Goal: Task Accomplishment & Management: Complete application form

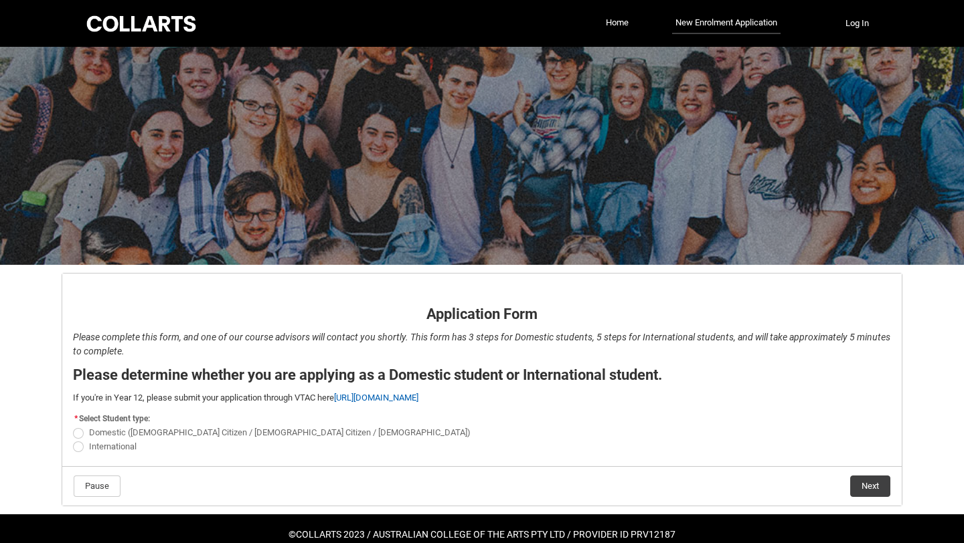
scroll to position [25, 0]
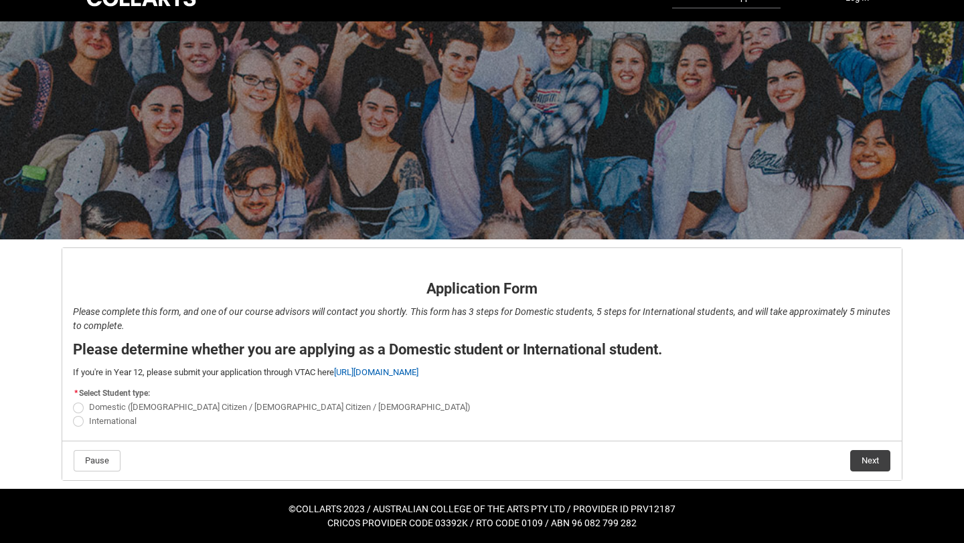
click at [103, 401] on span "Domestic (Australian Citizen / New Zealand Citizen / Permanent Resident)" at bounding box center [282, 406] width 387 height 13
click at [73, 401] on input "Domestic (Australian Citizen / New Zealand Citizen / Permanent Resident)" at bounding box center [72, 400] width 1 height 1
radio input "true"
click at [857, 464] on button "Next" at bounding box center [870, 460] width 40 height 21
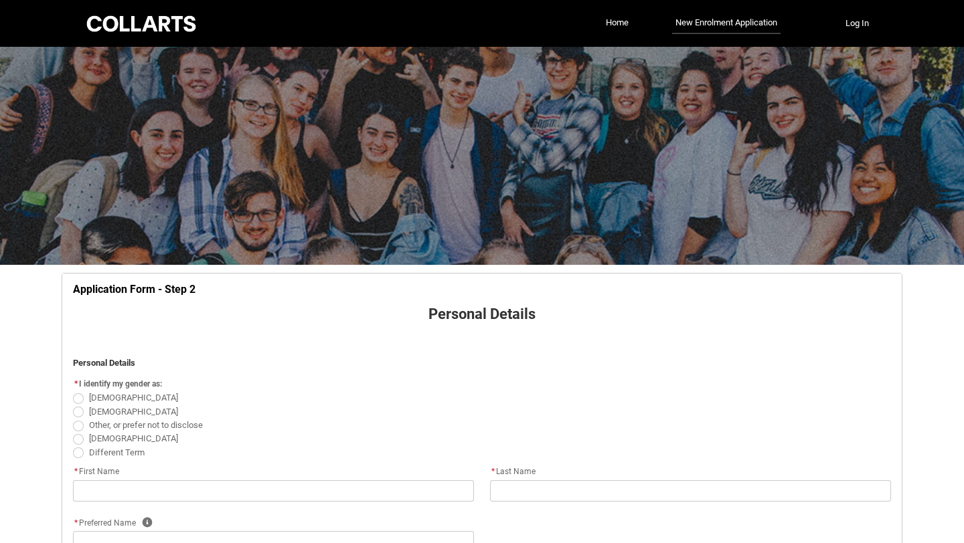
scroll to position [140, 0]
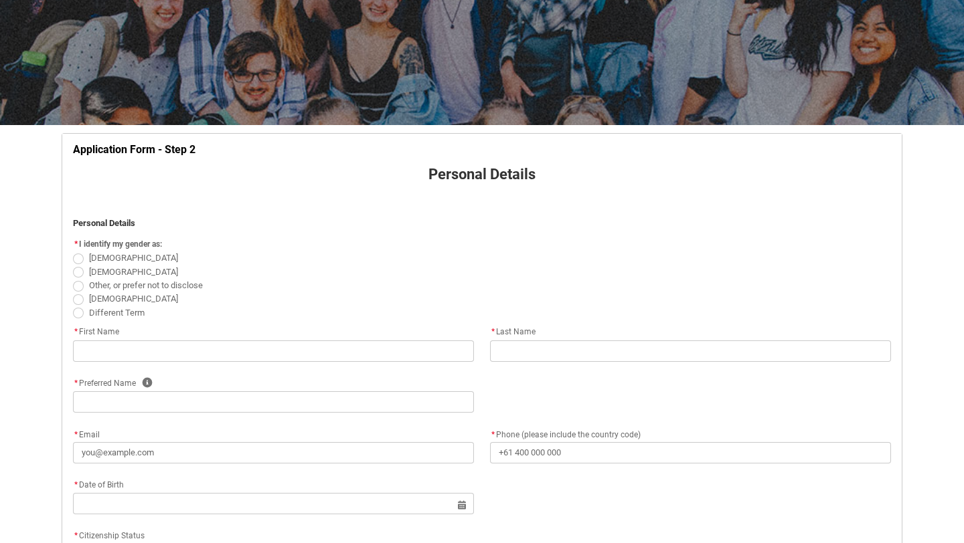
click at [79, 261] on span "REDU_Application_Form_for_Applicant flow" at bounding box center [78, 259] width 11 height 11
click at [73, 252] on input "Female" at bounding box center [72, 251] width 1 height 1
radio input "true"
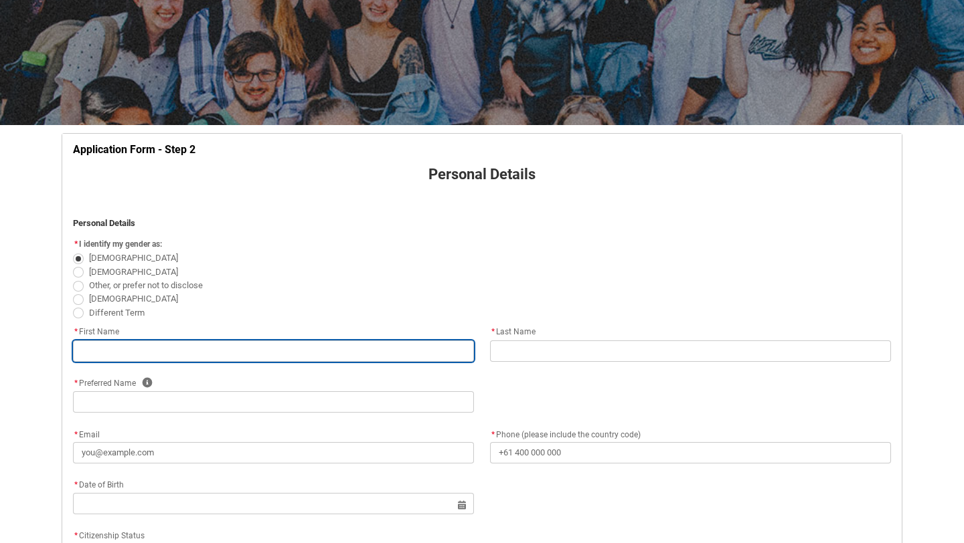
click at [103, 347] on input "REDU_Application_Form_for_Applicant flow" at bounding box center [273, 351] width 401 height 21
type lightning-primitive-input-simple "Mia"
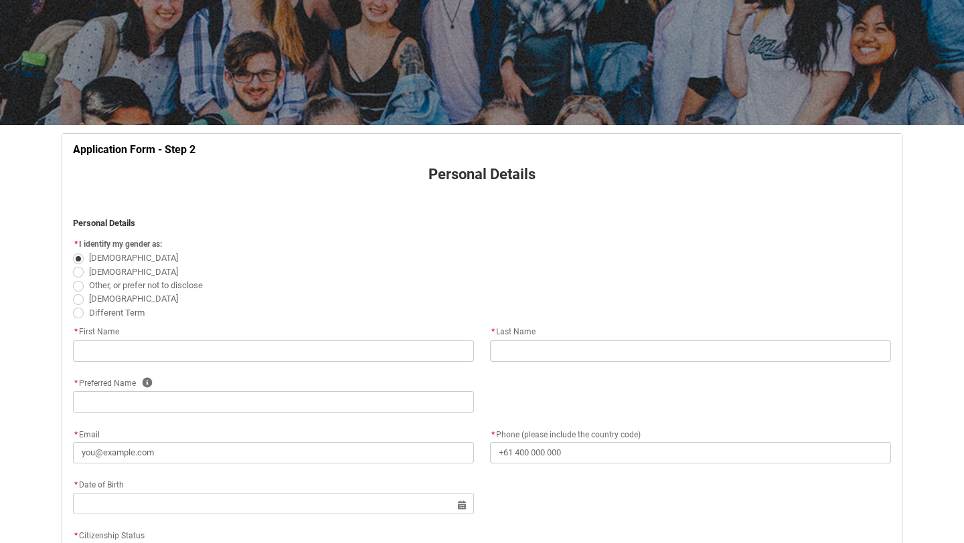
type lightning-primitive-input-simple "Hoepfner"
type lightning-primitive-input-simple "Mia"
type lightning-primitive-input-simple "tommybella2005@gmail.com"
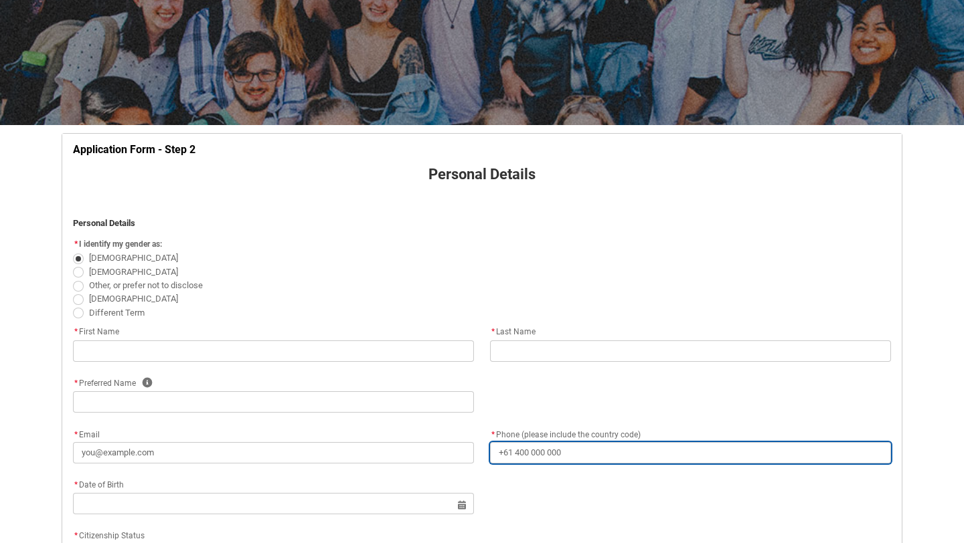
type lightning-primitive-input-simple "+61427122549"
type lightning-primitive-input-simple "16 Donald Street"
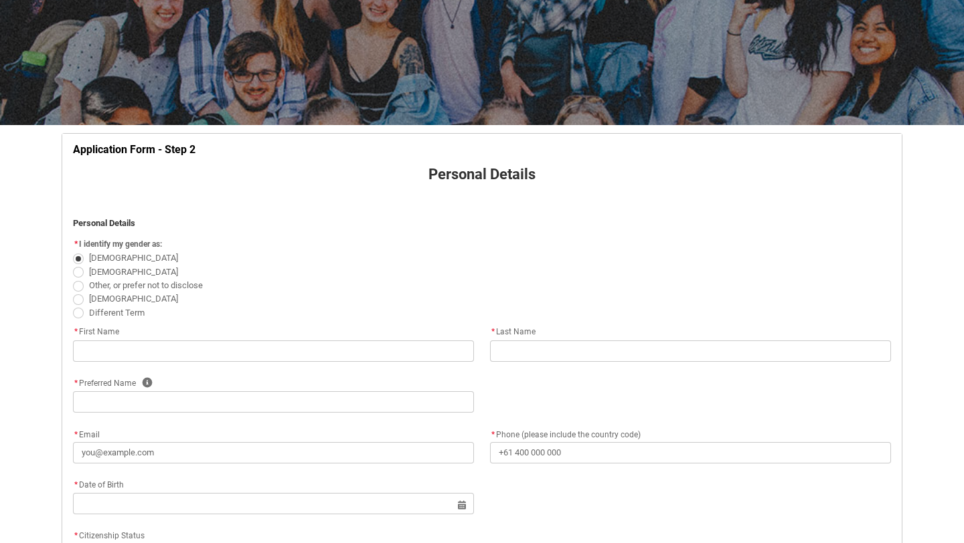
type lightning-primitive-input-simple "Highett"
type lightning-primitive-input-simple "3190"
type lightning-primitive-input-simple "VIC"
type lightning-select "Country_Choice.1101"
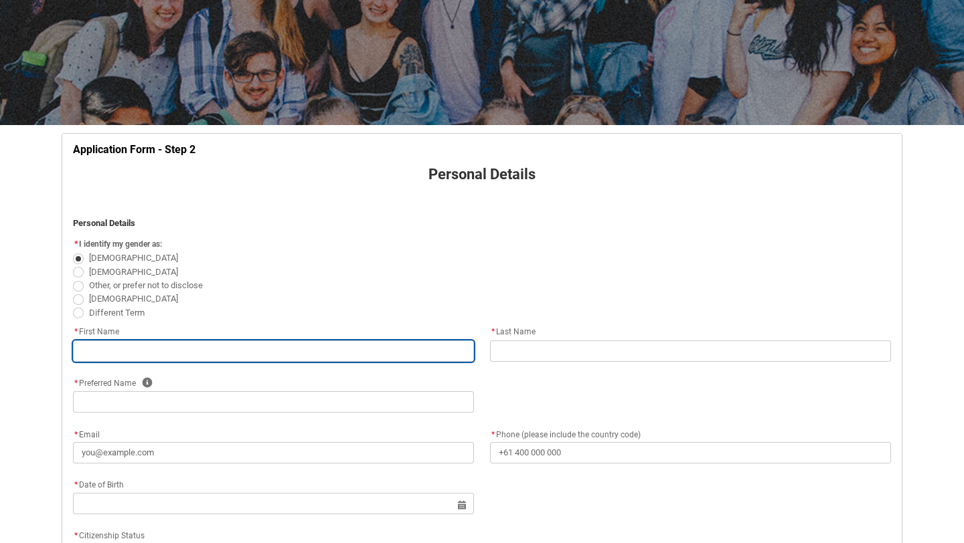
type input "Mia"
type input "Hoepfner"
type input "Mia"
type input "tommybella2005@gmail.com"
type input "+61427122549"
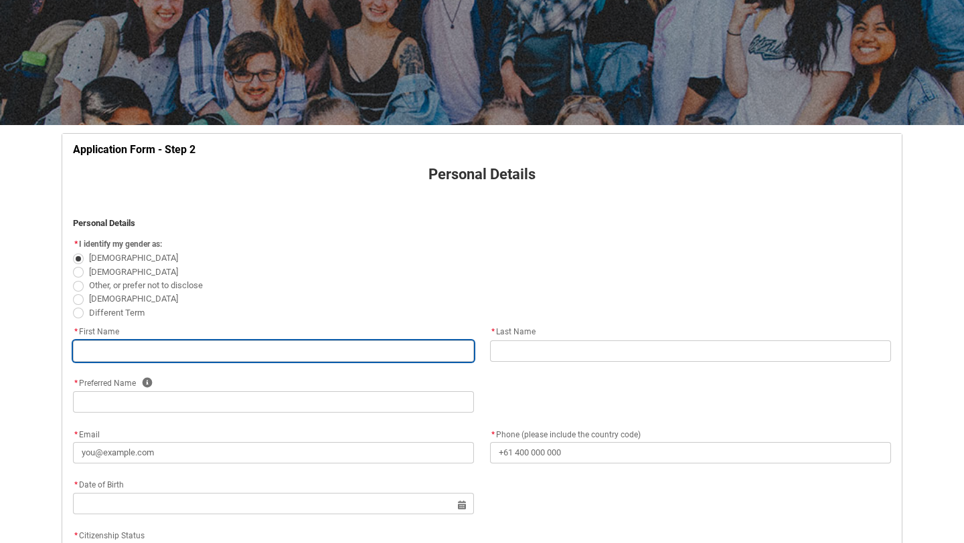
type input "16 Donald Street"
type input "Highett"
type input "3190"
type input "VIC"
select select "Country_Choice.1101"
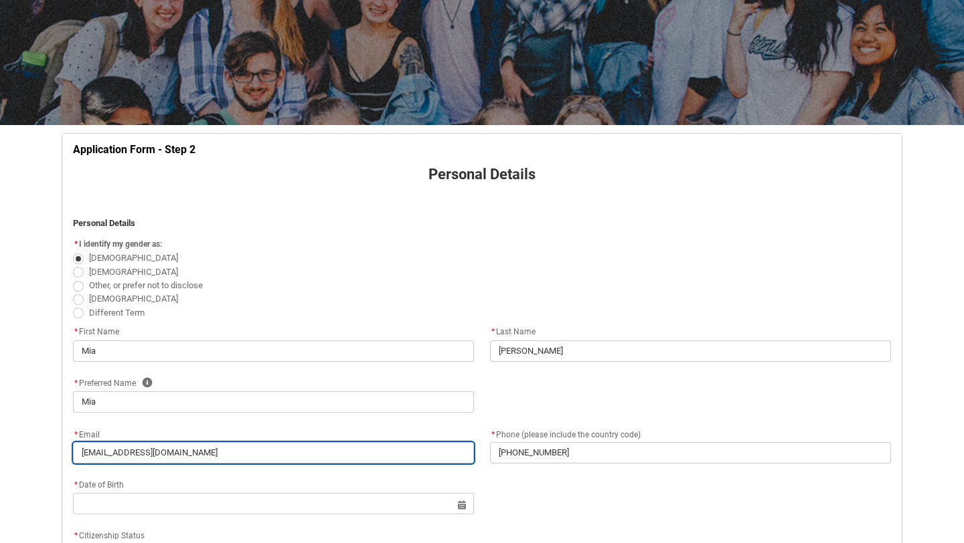
drag, startPoint x: 218, startPoint y: 447, endPoint x: 51, endPoint y: 434, distance: 167.8
click at [52, 434] on div "Skip to Main Content Collarts Education Community Home New Enrolment Applicatio…" at bounding box center [482, 549] width 964 height 1379
type lightning-primitive-input-simple "m"
type input "m"
type lightning-primitive-input-simple "mi"
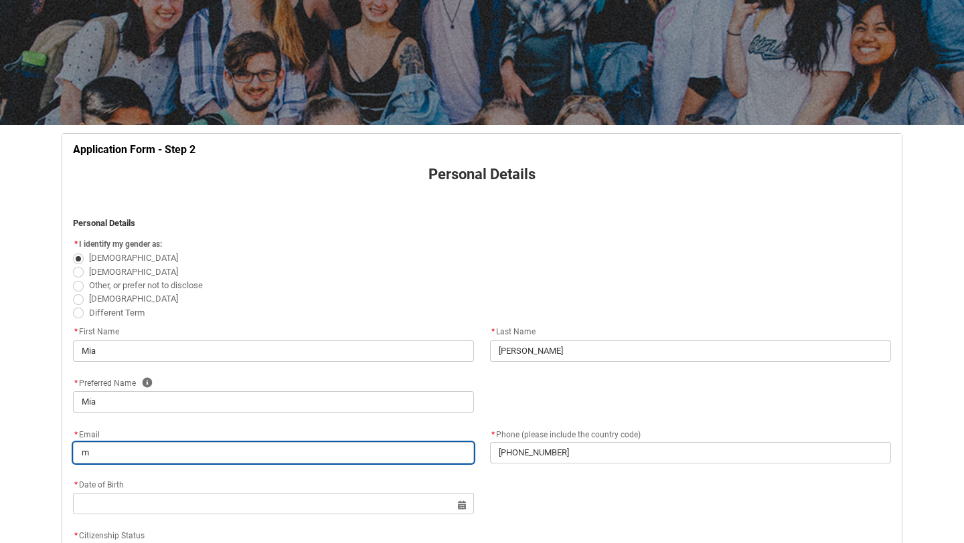
type input "mi"
type lightning-primitive-input-simple "mia"
type input "mia"
type lightning-primitive-input-simple "miah"
type input "miah"
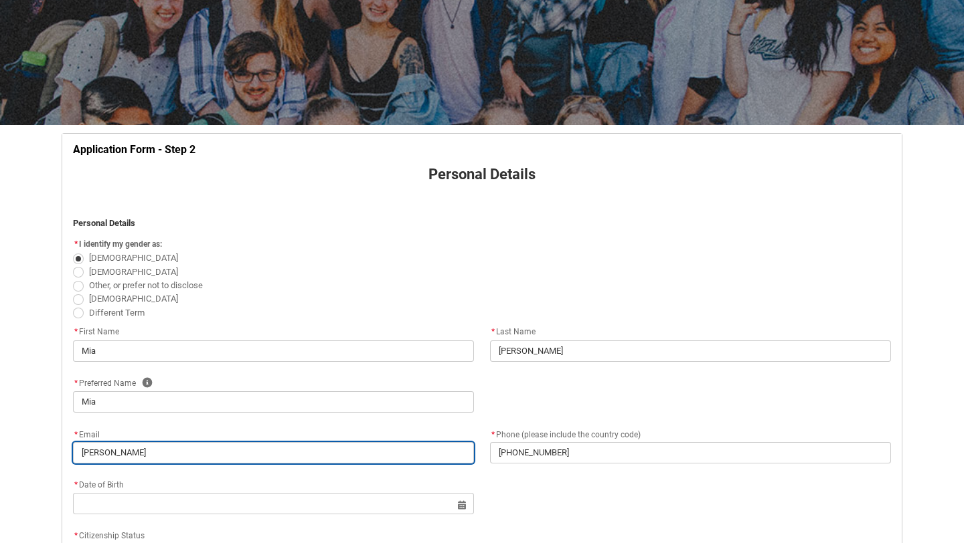
type lightning-primitive-input-simple "miaho"
type input "miaho"
type lightning-primitive-input-simple "miahoe"
type input "miahoe"
type lightning-primitive-input-simple "miahoep"
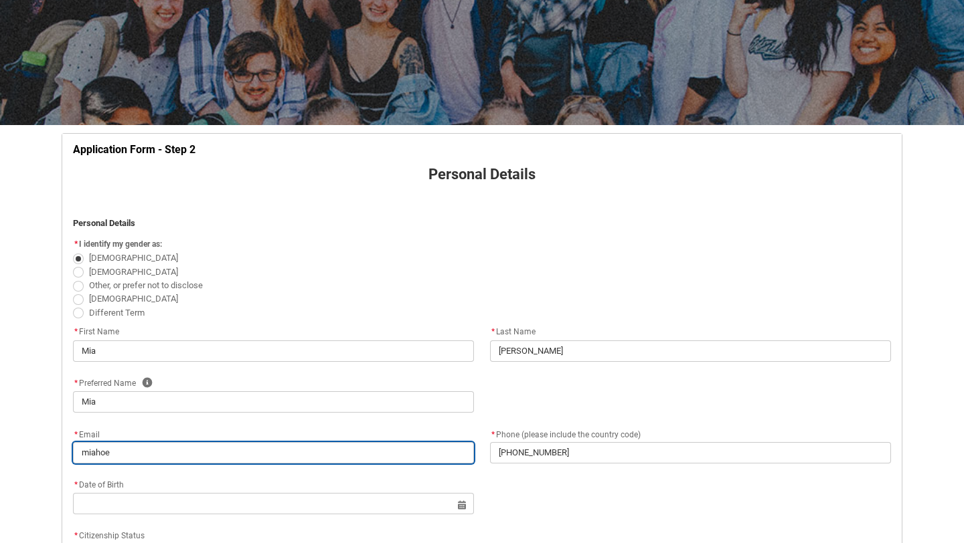
type input "miahoep"
type lightning-primitive-input-simple "miahoepf"
type input "miahoepf"
type lightning-primitive-input-simple "miahoepfn"
type input "miahoepfn"
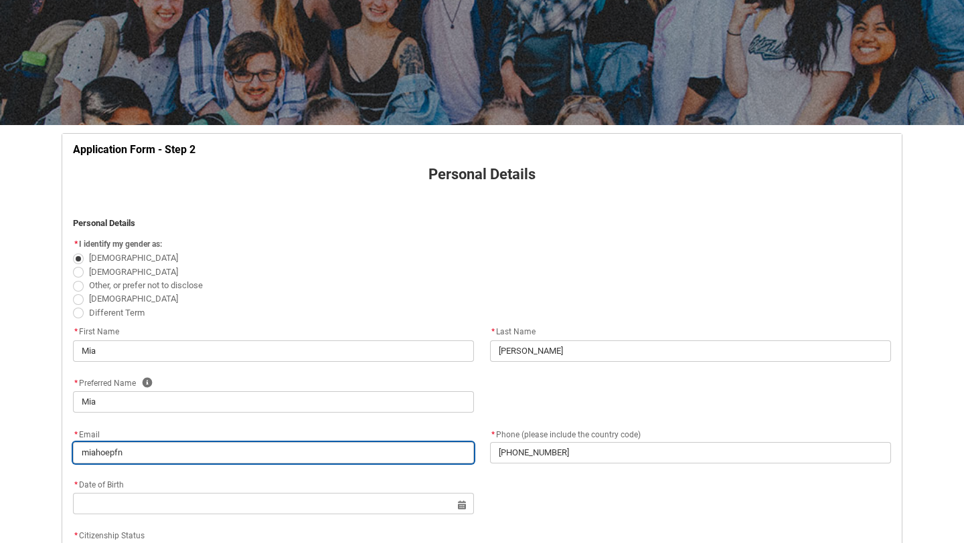
type lightning-primitive-input-simple "miahoepfne"
type input "miahoepfne"
type lightning-primitive-input-simple "miahoepfner"
type input "miahoepfner"
type lightning-primitive-input-simple "miahoepfner0"
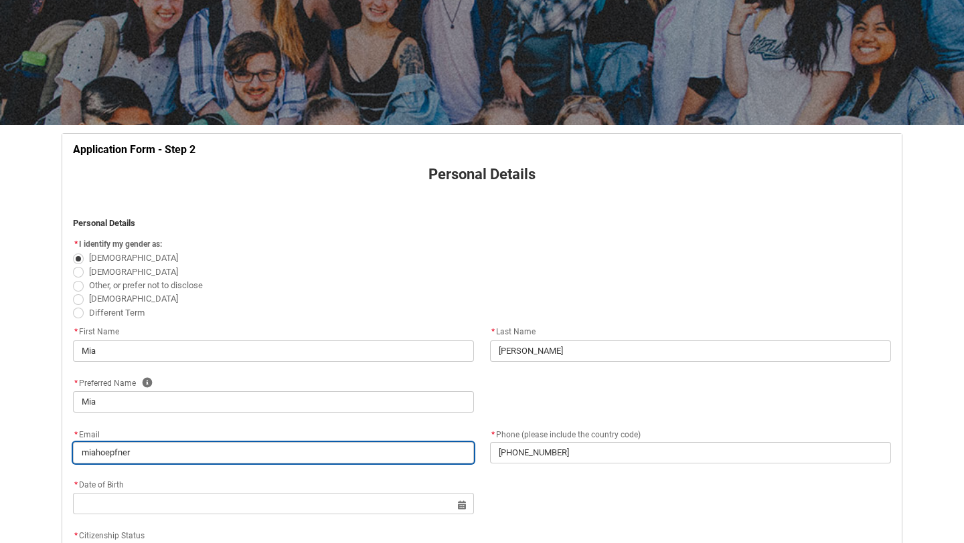
type input "miahoepfner0"
type lightning-primitive-input-simple "miahoepfner05"
type input "miahoepfner05"
type lightning-primitive-input-simple "miahoepfner05@"
type input "miahoepfner05@"
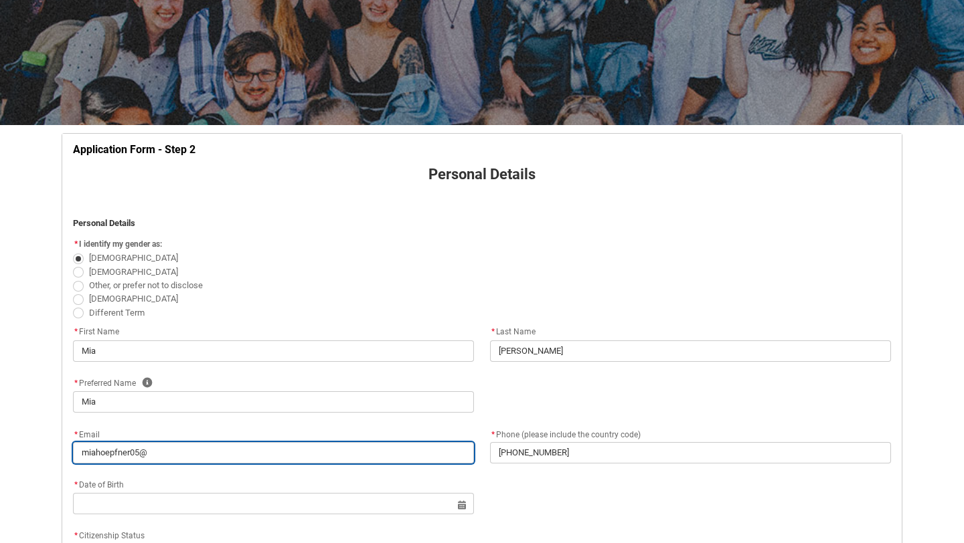
type lightning-primitive-input-simple "miahoepfner05@g"
type input "miahoepfner05@g"
type lightning-primitive-input-simple "miahoepfner05@gm"
type input "miahoepfner05@gm"
type lightning-primitive-input-simple "miahoepfner05@gma"
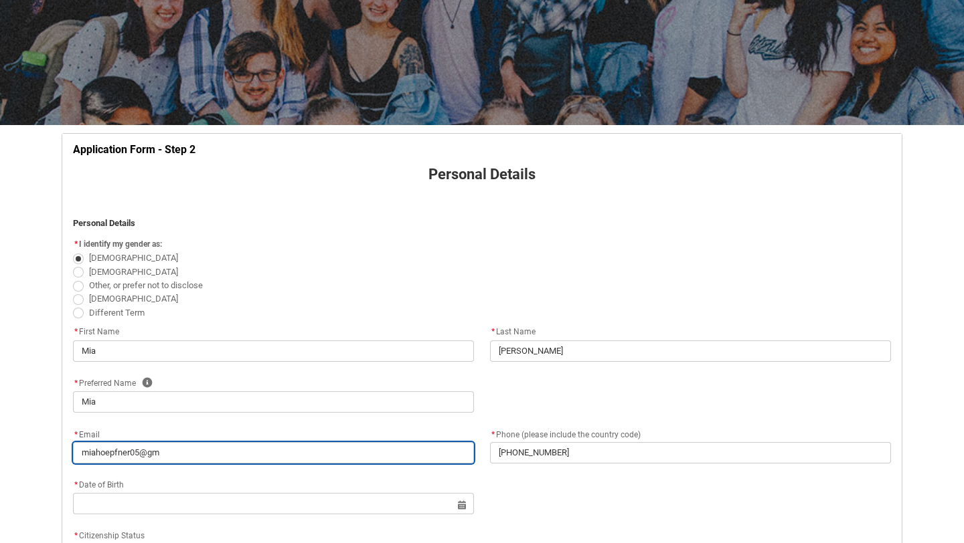
type input "miahoepfner05@gma"
type lightning-primitive-input-simple "miahoepfner05@gmai"
type input "miahoepfner05@gmai"
type lightning-primitive-input-simple "miahoepfner05@gmail"
type input "miahoepfner05@gmail"
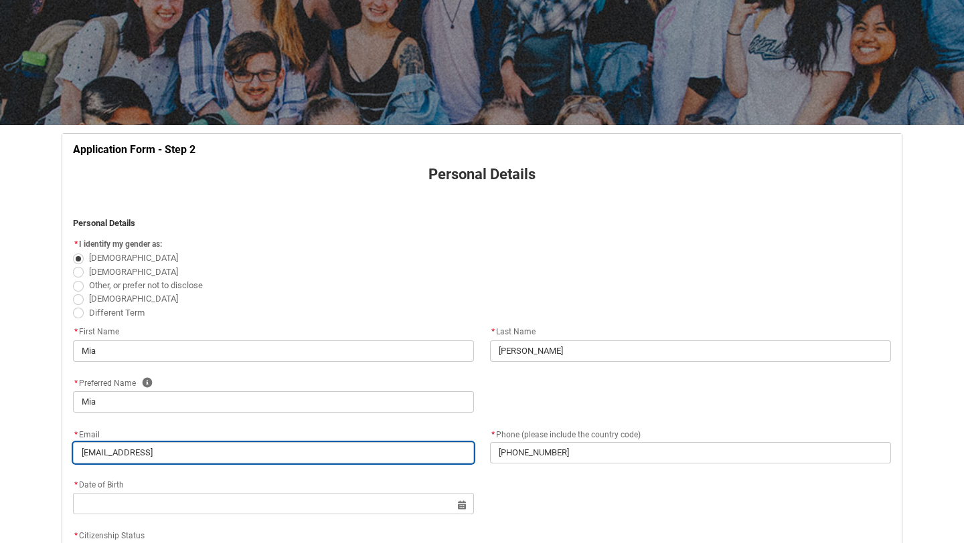
type lightning-primitive-input-simple "miahoepfner05@gmail."
type input "miahoepfner05@gmail."
type lightning-primitive-input-simple "miahoepfner05@gmail.c"
type input "miahoepfner05@gmail.c"
type lightning-primitive-input-simple "miahoepfner05@gmail.co"
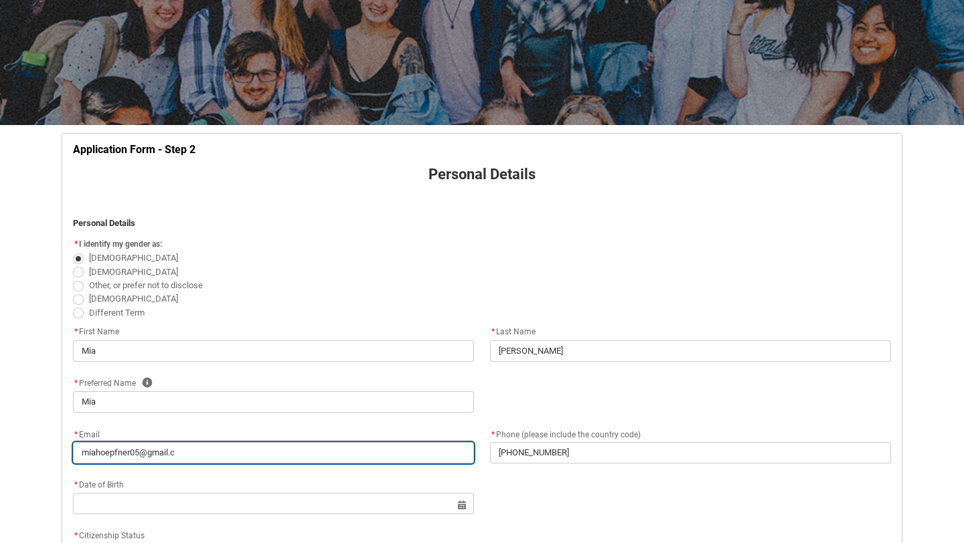
type input "miahoepfner05@gmail.co"
type lightning-primitive-input-simple "miahoepfner05@gmail.com"
type input "miahoepfner05@gmail.com"
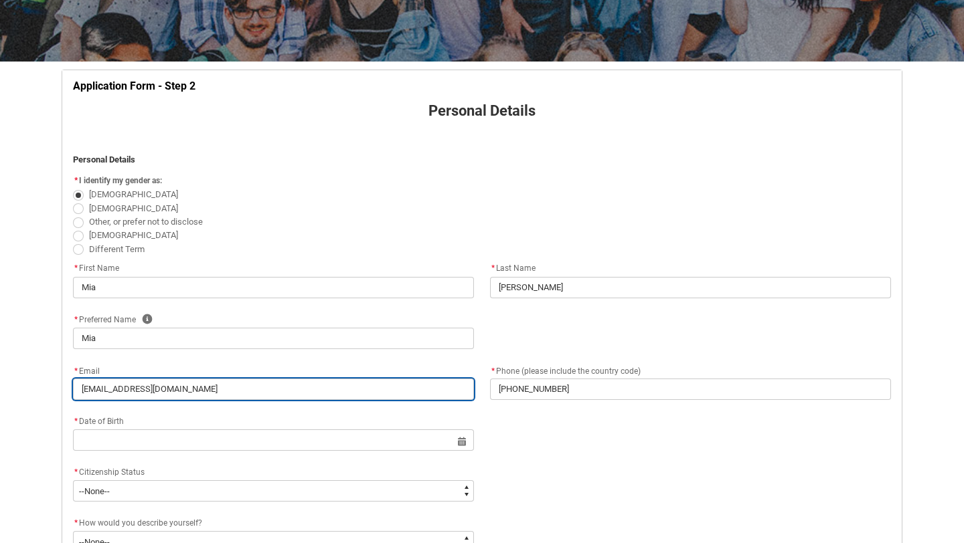
scroll to position [209, 0]
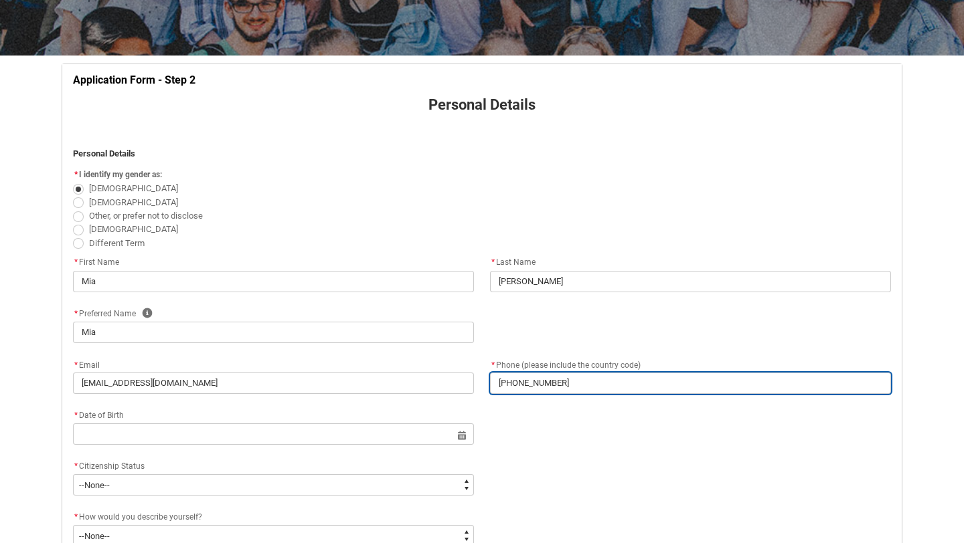
drag, startPoint x: 564, startPoint y: 383, endPoint x: 466, endPoint y: 381, distance: 97.7
click at [466, 381] on div "* Email miahoepfner05@gmail.com * Phone (please include the country code) +6142…" at bounding box center [482, 382] width 834 height 51
type lightning-primitive-input-simple "0"
type input "0"
type lightning-primitive-input-simple "04"
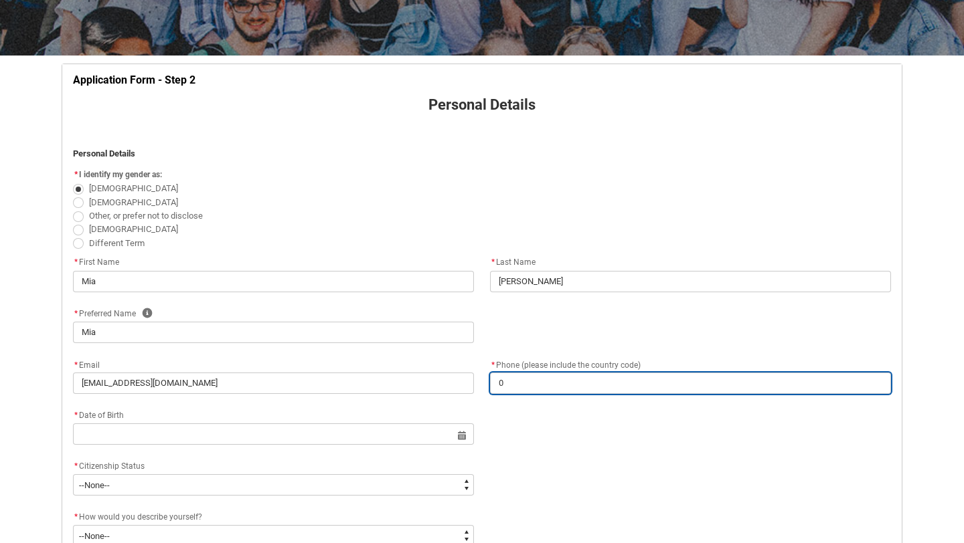
type input "04"
type lightning-primitive-input-simple "042"
type input "042"
type lightning-primitive-input-simple "0427"
type input "0427"
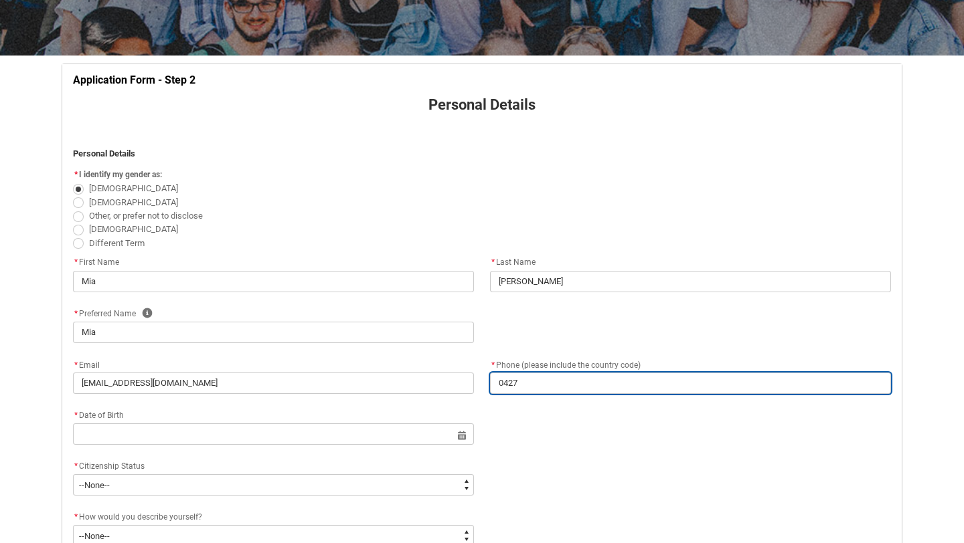
type lightning-primitive-input-simple "04271"
type input "04271"
type lightning-primitive-input-simple "042712"
type input "042712"
type lightning-primitive-input-simple "0427122"
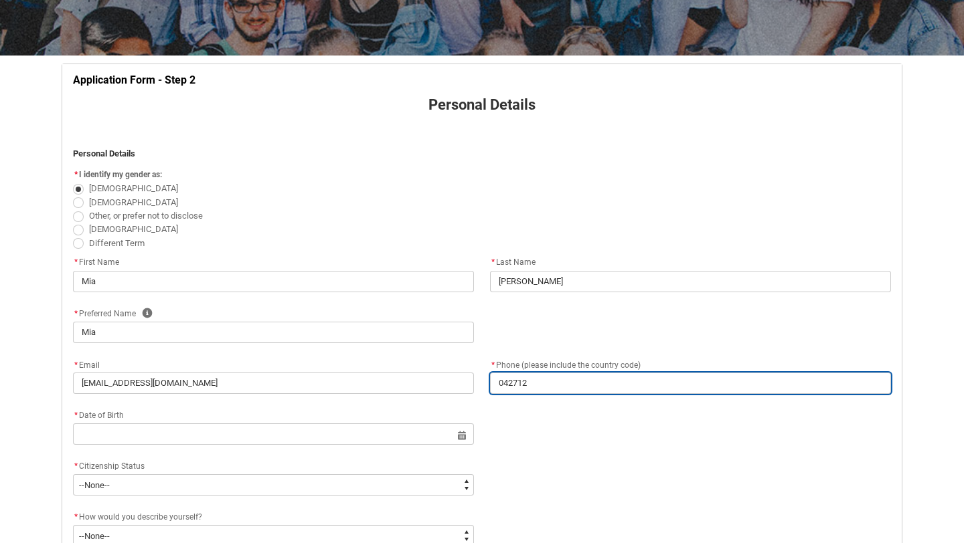
type input "0427122"
type lightning-primitive-input-simple "04271225"
type input "04271225"
type lightning-primitive-input-simple "042712254"
type input "042712254"
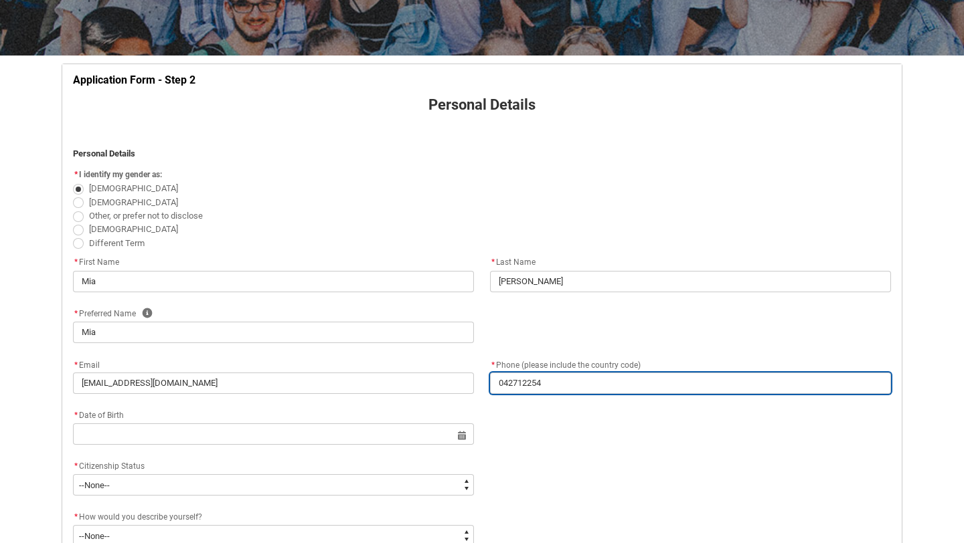
type lightning-primitive-input-simple "0427122549"
type input "0427122549"
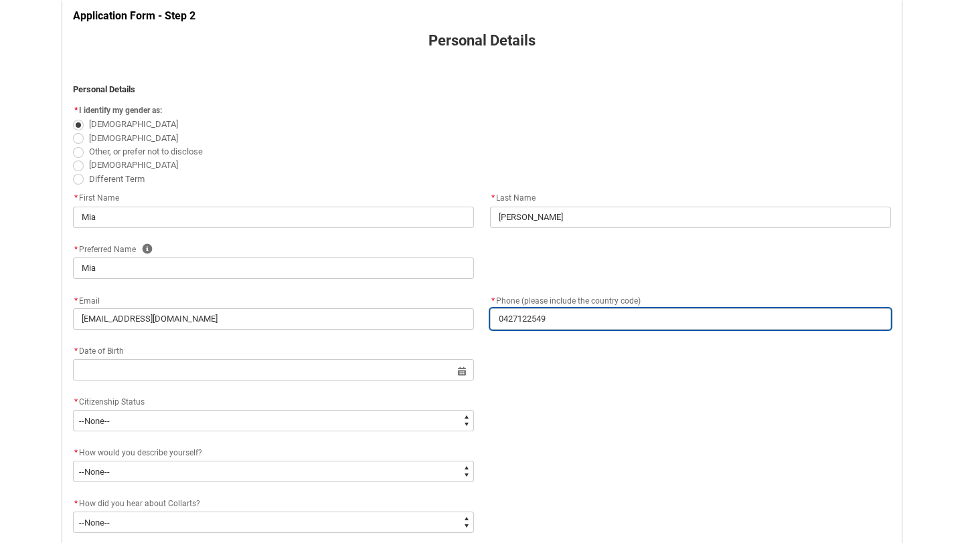
scroll to position [281, 0]
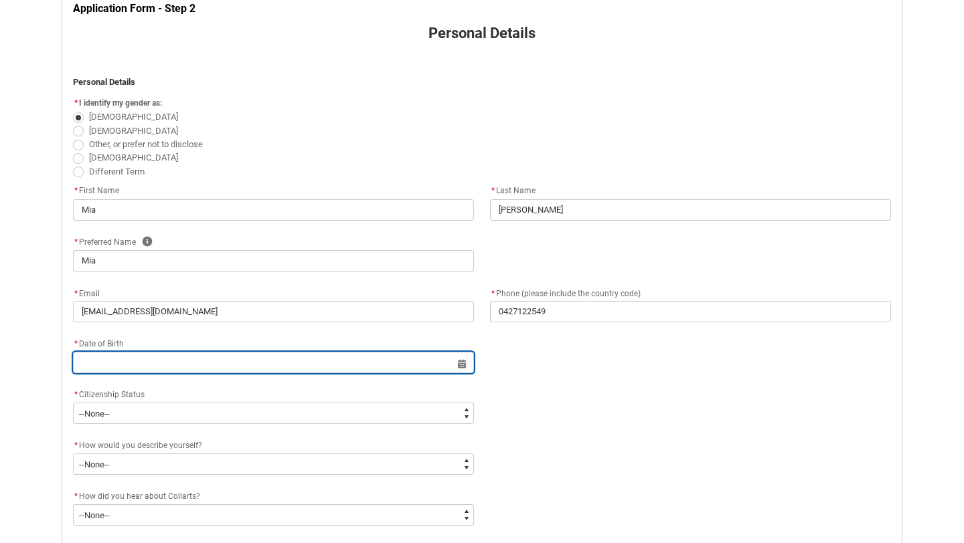
click at [308, 366] on input "REDU_Application_Form_for_Applicant flow" at bounding box center [273, 362] width 401 height 21
select select "2025"
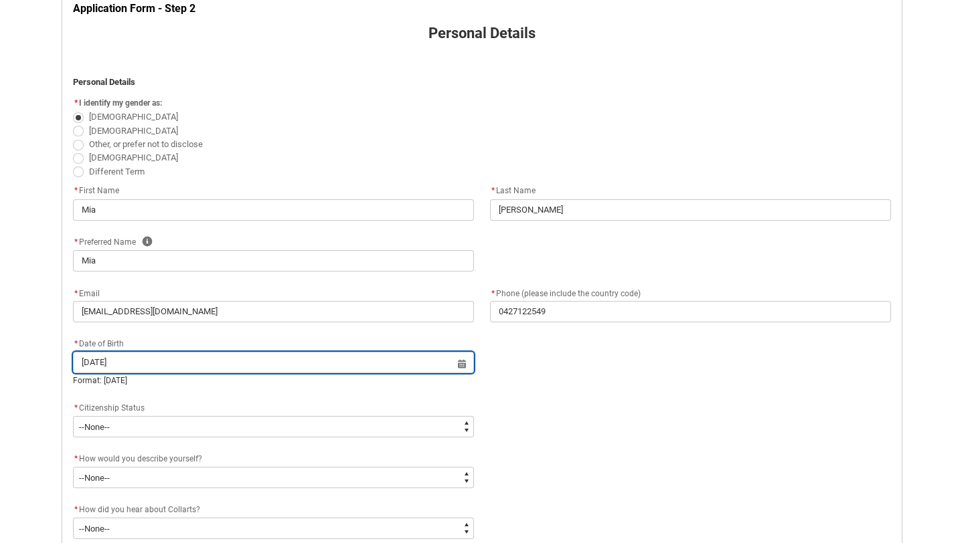
type input "21 May 2005"
type lightning-datepicker "2005-05-21"
type lightning-input "2005-05-21"
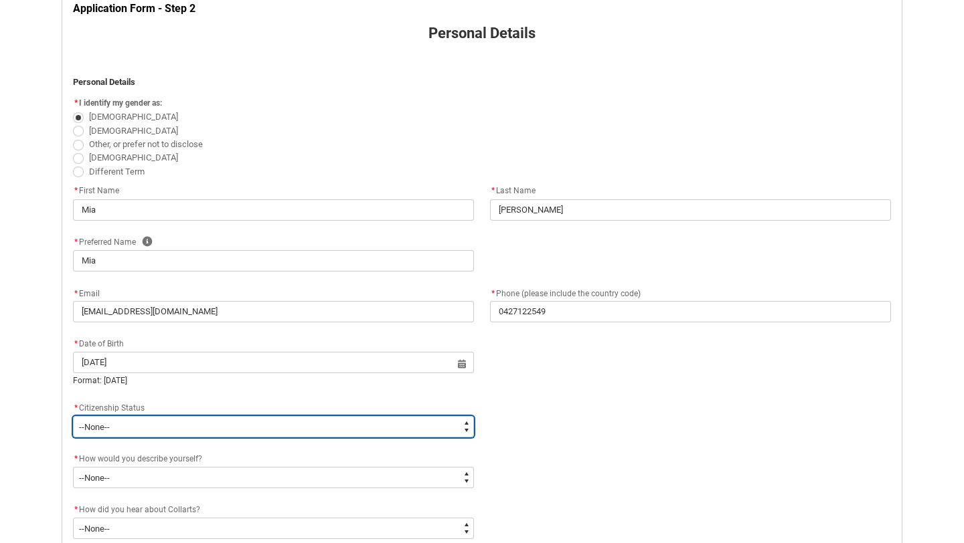
click at [267, 426] on select "--None-- Australian Citizen Humanitarian Visa New Zealand citizen Other Permane…" at bounding box center [273, 426] width 401 height 21
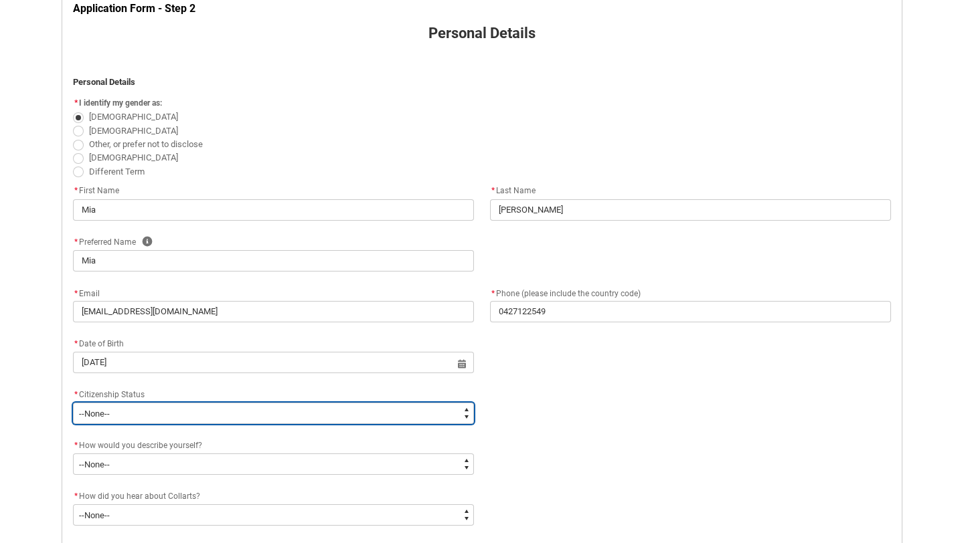
type lightning-select "Citizenship.1"
select select "Citizenship.1"
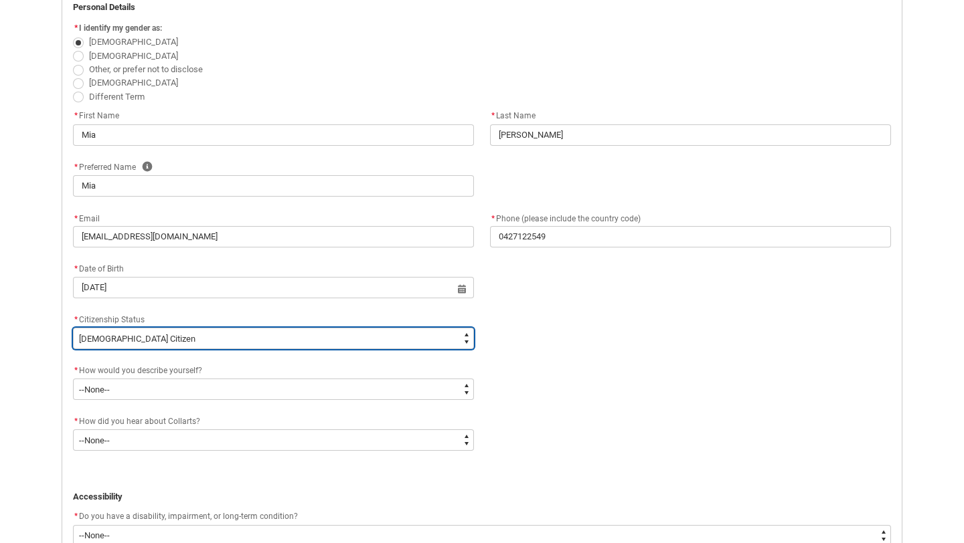
scroll to position [357, 0]
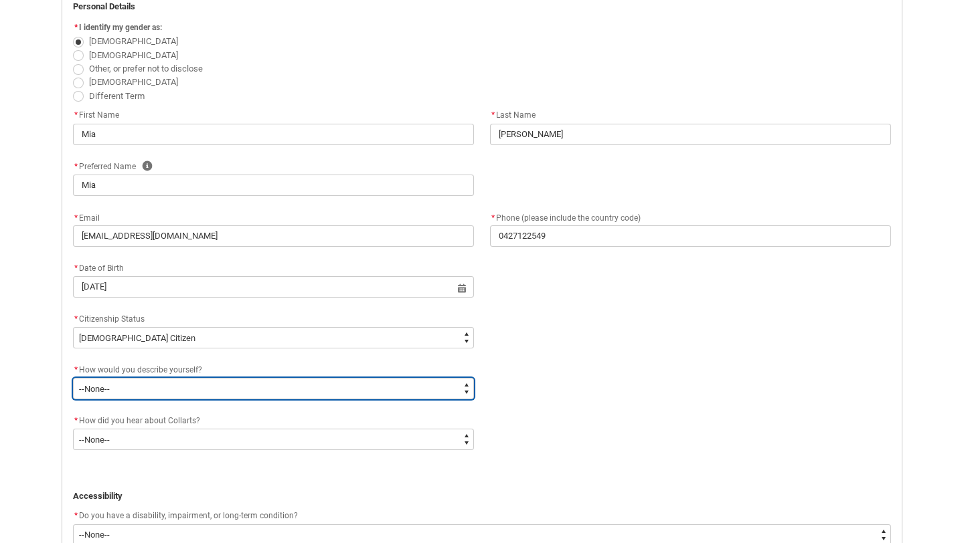
click at [222, 387] on select "--None-- I'm currently in Year 12 and planning what I'll do after school I've c…" at bounding box center [273, 388] width 401 height 21
type lightning-select "HSLC_Domestic_c"
select select "HSLC_Domestic_c"
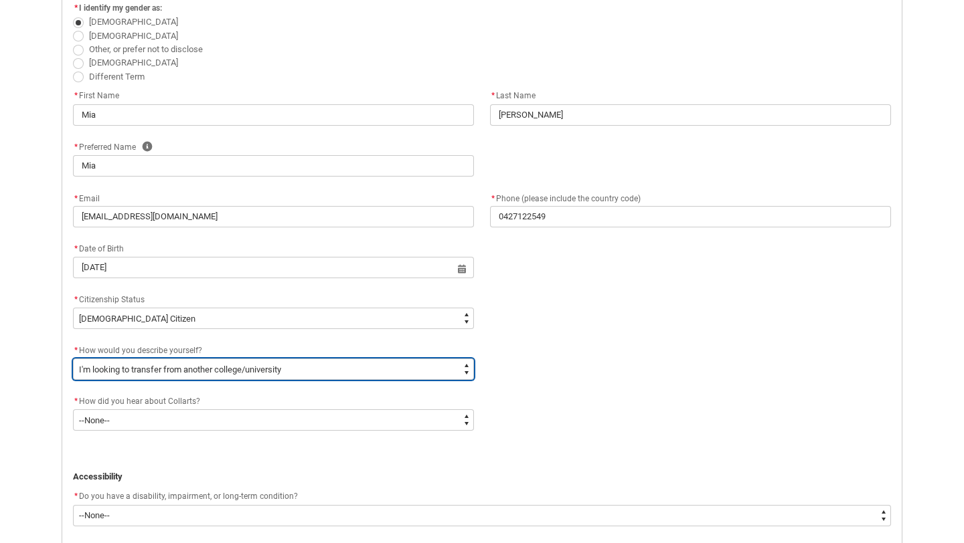
scroll to position [381, 0]
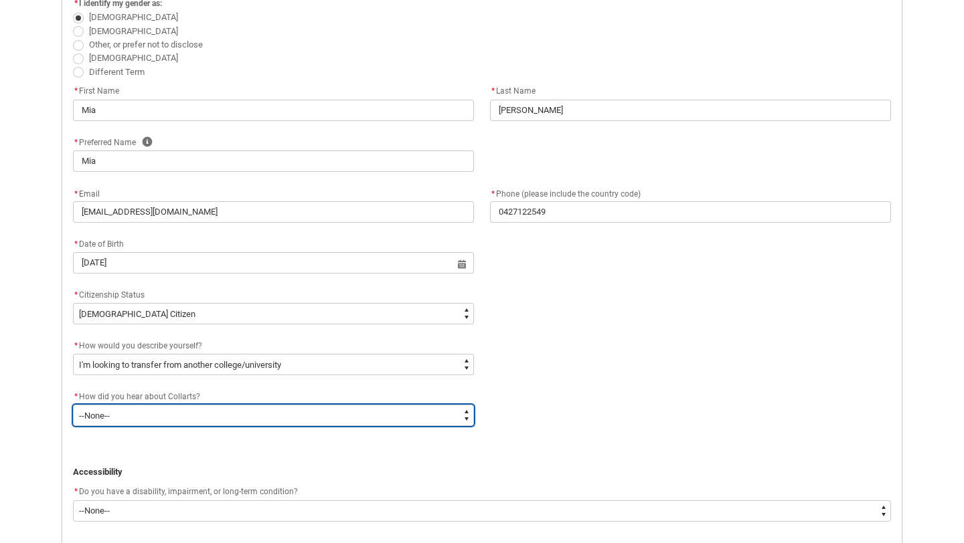
click at [290, 422] on select "--None-- Advertising - Facebook Advertising - Google Advertising - Instagram Ad…" at bounding box center [273, 415] width 401 height 21
type lightning-select "Heard_About_Collarts_Picklist.Word of mouth"
select select "Heard_About_Collarts_Picklist.Word of mouth"
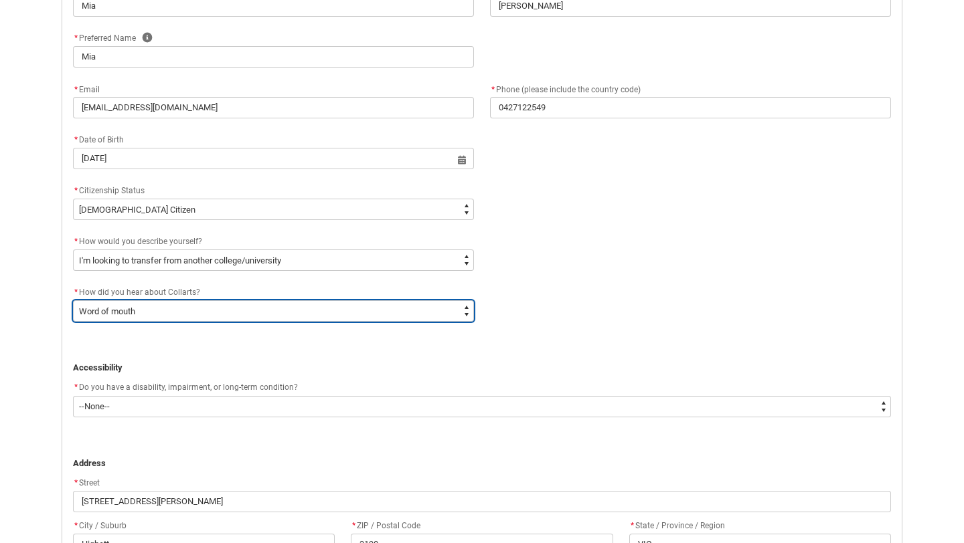
scroll to position [498, 0]
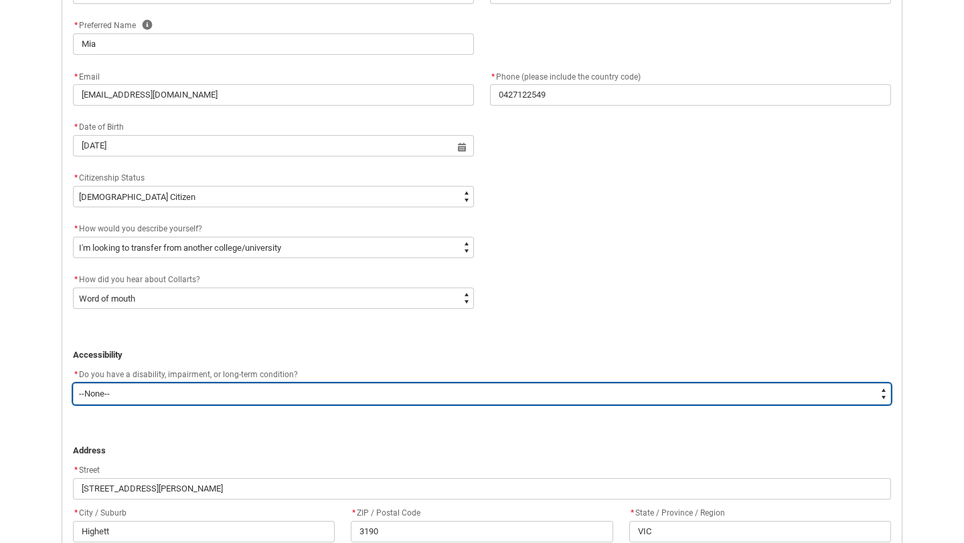
click at [191, 394] on select "--None-- Yes No" at bounding box center [482, 393] width 818 height 21
type lightning-select "Yes_TextChoice"
select select "Yes_TextChoice"
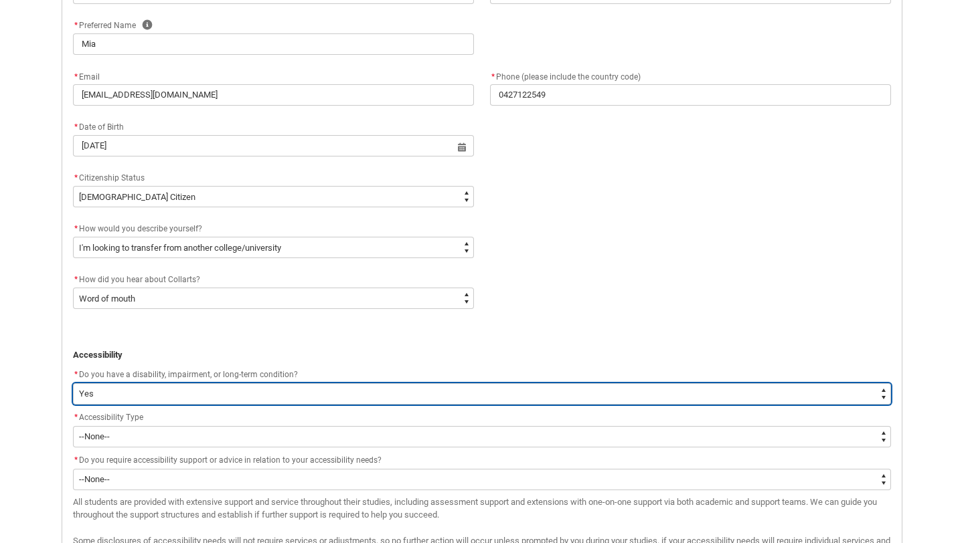
scroll to position [526, 0]
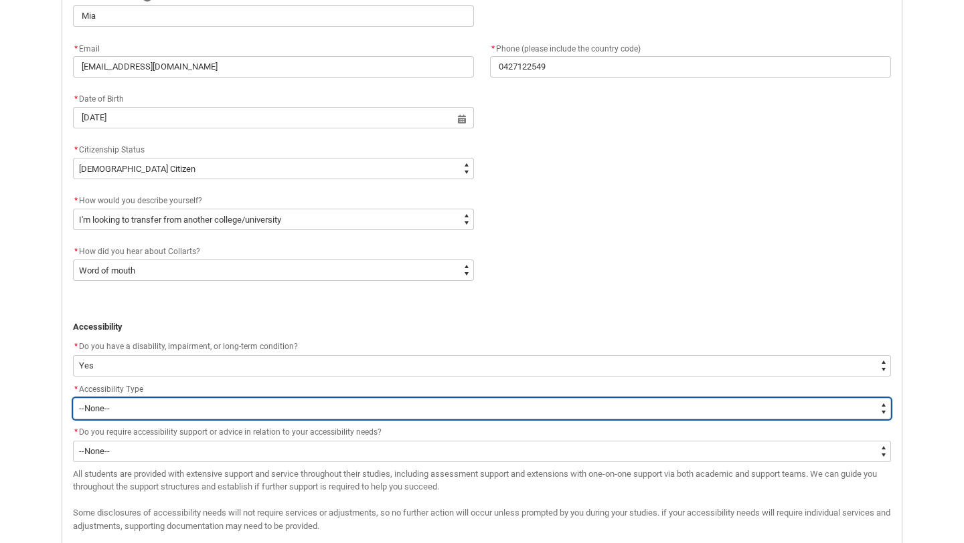
click at [180, 413] on select "--None-- Acquired Brain Injury Hard of Hearing / Deaf Intellectual Disability L…" at bounding box center [482, 408] width 818 height 21
type lightning-select "Disability_NeurologicalDisability"
select select "Disability_NeurologicalDisability"
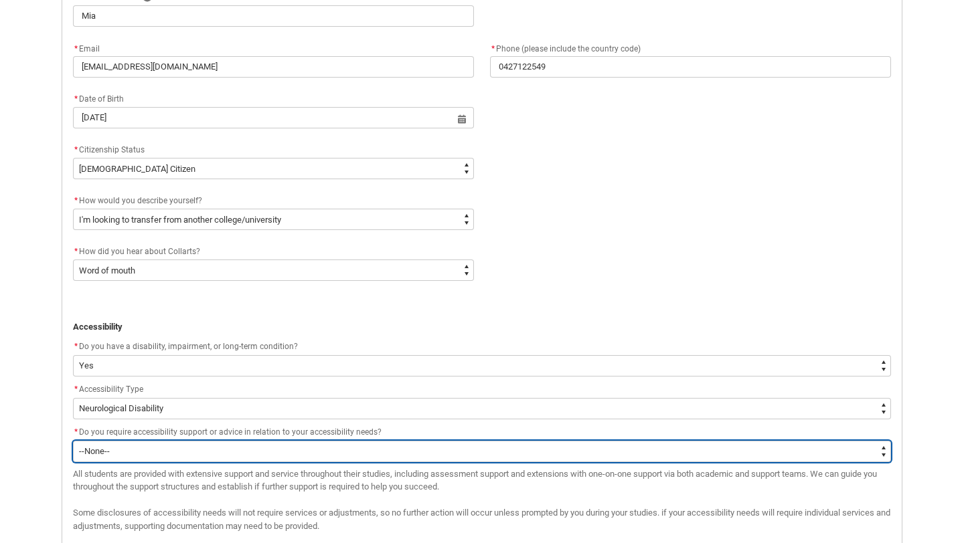
click at [169, 454] on select "--None-- Yes No" at bounding box center [482, 451] width 818 height 21
type lightning-select "No_TextChoice"
select select "No_TextChoice"
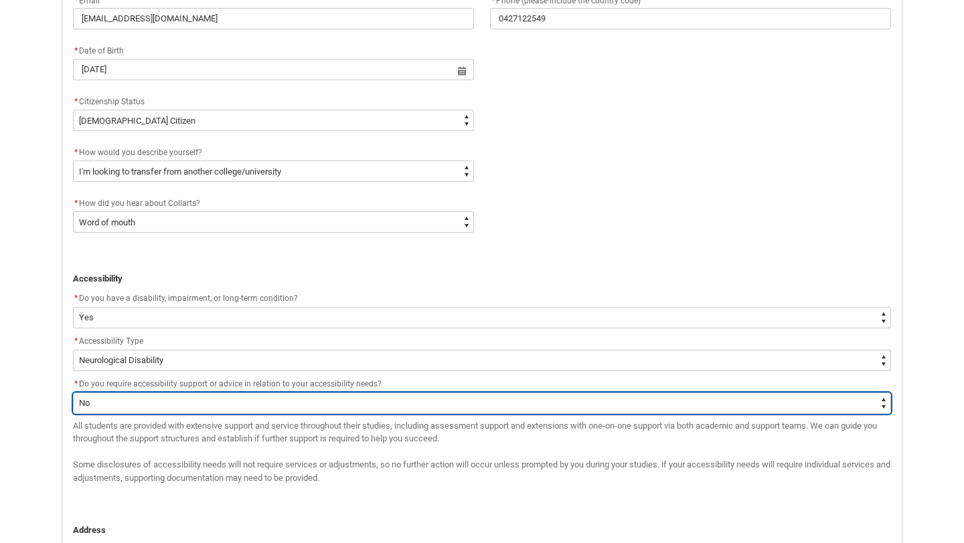
scroll to position [576, 0]
click at [193, 406] on select "--None-- Yes No" at bounding box center [482, 401] width 818 height 21
type lightning-select "Yes_TextChoice"
select select "Yes_TextChoice"
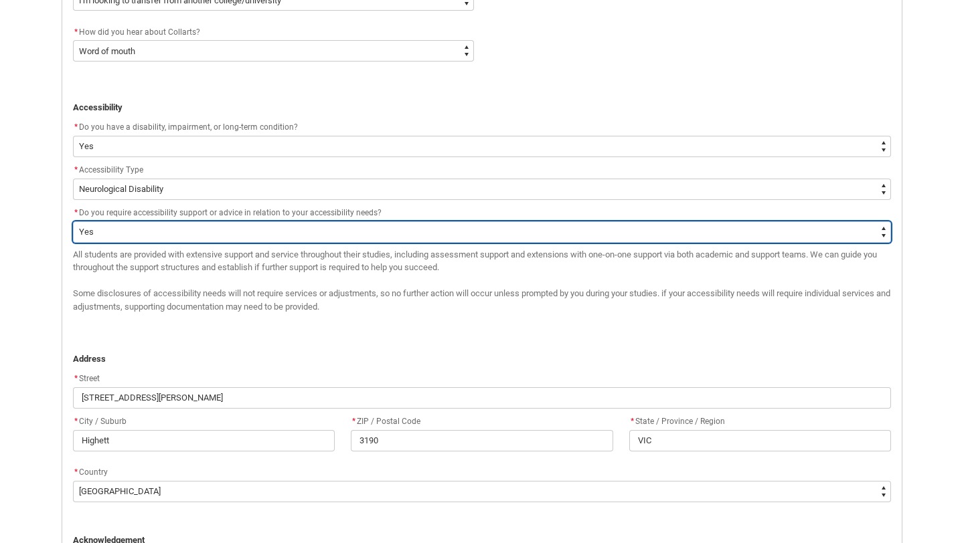
scroll to position [770, 0]
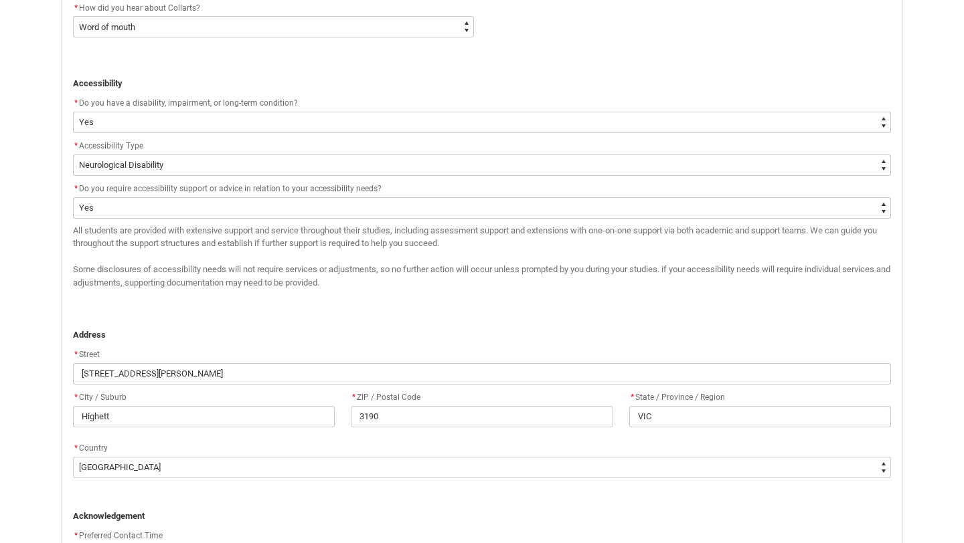
click at [218, 335] on p "﻿ ﻿Address" at bounding box center [482, 335] width 818 height 13
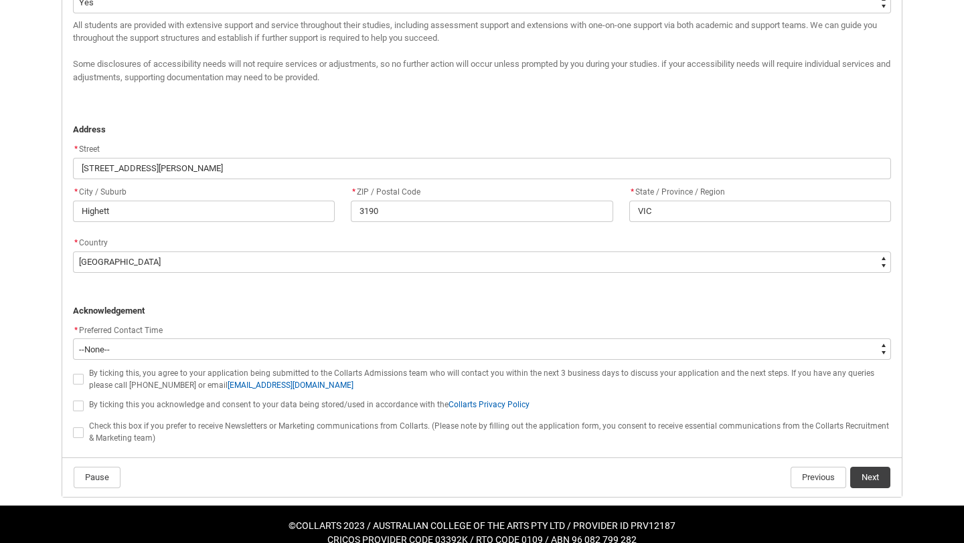
scroll to position [978, 0]
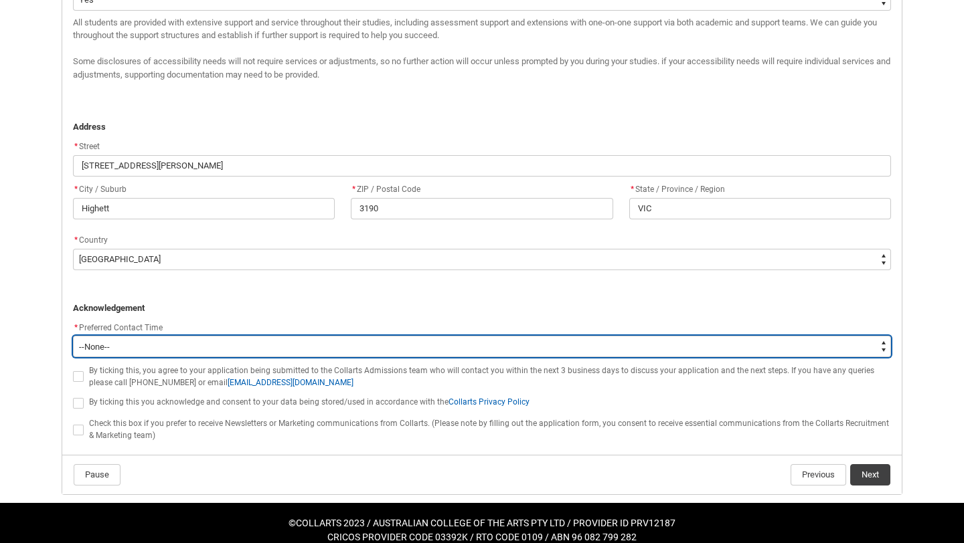
click at [187, 351] on select "--None-- Morning (9:00AM-12:00PM) Afternoon (12:00PM-5:00PM)" at bounding box center [482, 346] width 818 height 21
type lightning-select "P_Contact_Time_Morning"
select select "P_Contact_Time_Morning"
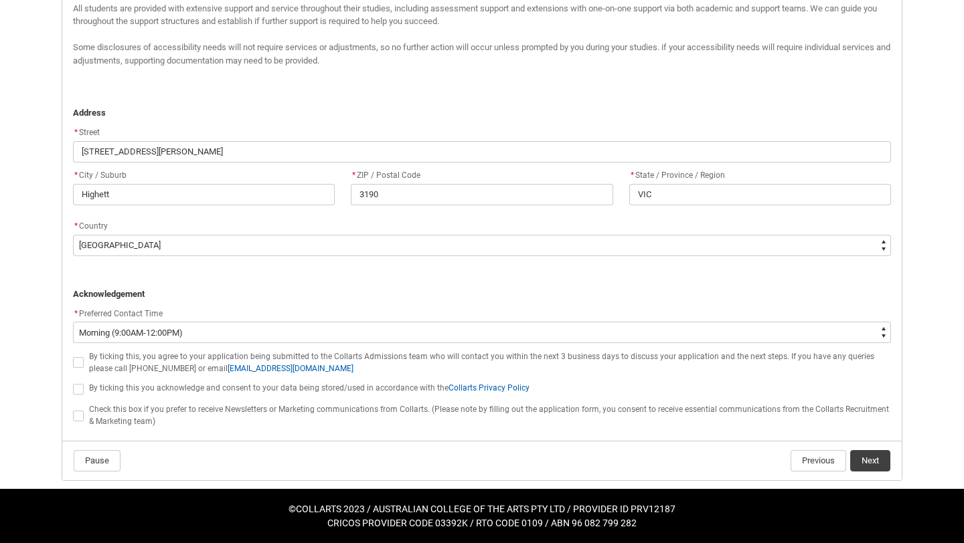
click at [89, 369] on span "By ticking this, you agree to your application being submitted to the Collarts …" at bounding box center [481, 362] width 785 height 21
checkbox input "true"
click at [85, 394] on span "REDU_Application_Form_for_Applicant flow" at bounding box center [81, 389] width 16 height 13
click at [84, 389] on label "REDU_Application_Form_for_Applicant flow" at bounding box center [81, 389] width 16 height 10
click at [73, 383] on input "REDU_Application_Form_for_Applicant flow" at bounding box center [72, 382] width 1 height 1
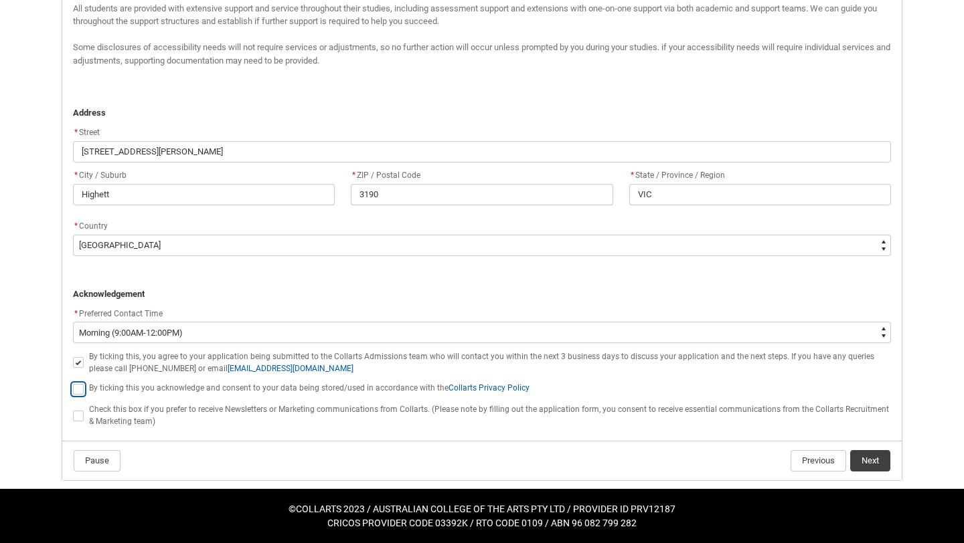
type lightning-input "true"
checkbox input "true"
click at [861, 464] on button "Next" at bounding box center [870, 460] width 40 height 21
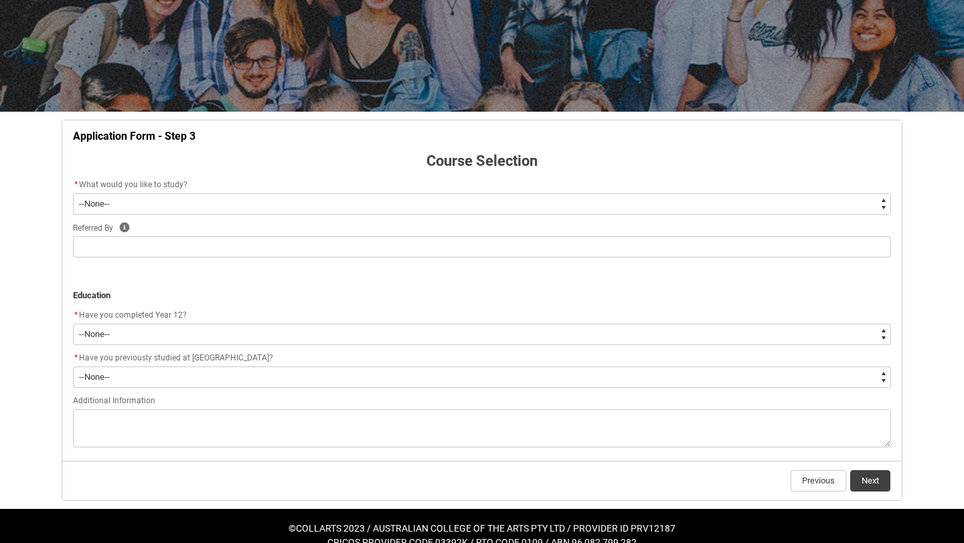
scroll to position [156, 0]
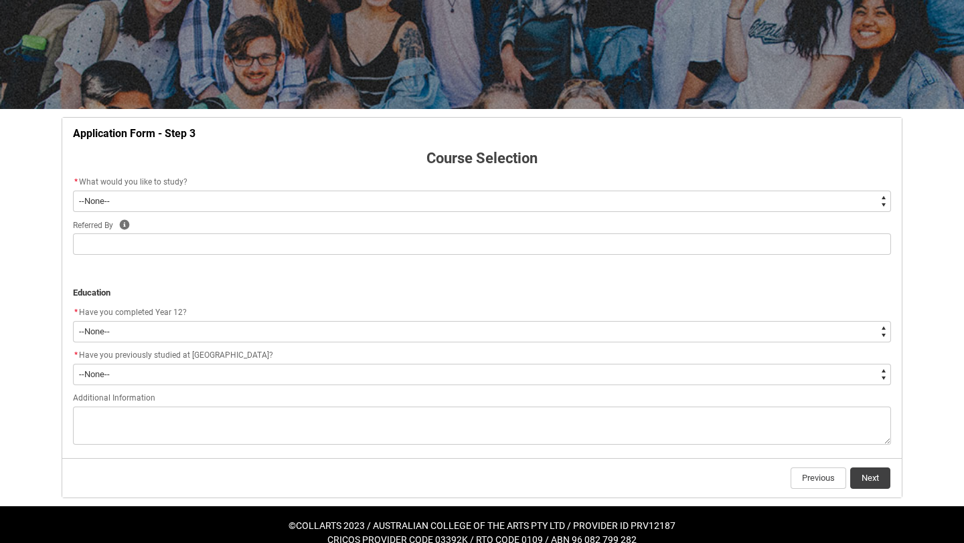
click at [173, 215] on flowruntime-screen-field "* What would you like to study? * --None-- Diploma Bachelor Post Graduate" at bounding box center [482, 196] width 834 height 43
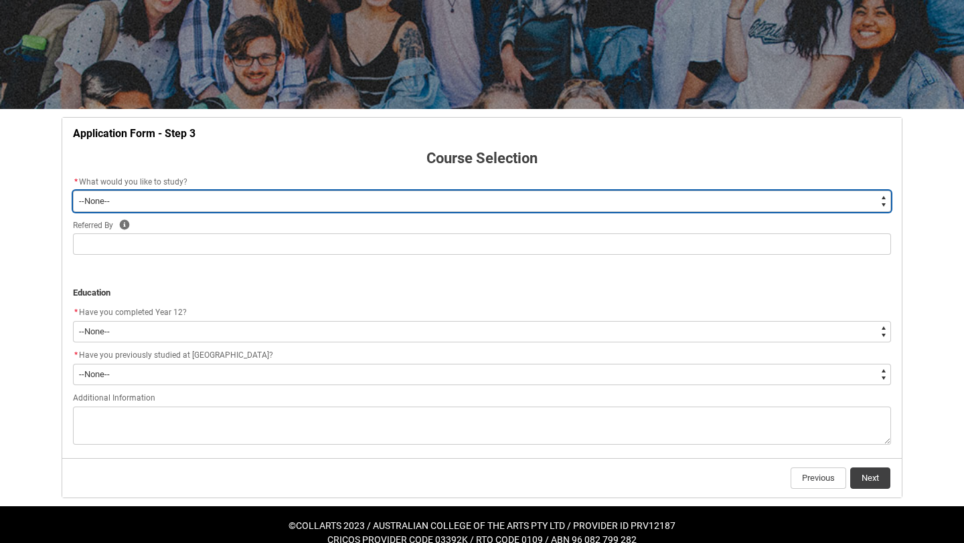
click at [171, 200] on select "--None-- Diploma Bachelor Post Graduate" at bounding box center [482, 201] width 818 height 21
type lightning-select "WhichDegree_Bachelor"
select select "WhichDegree_Bachelor"
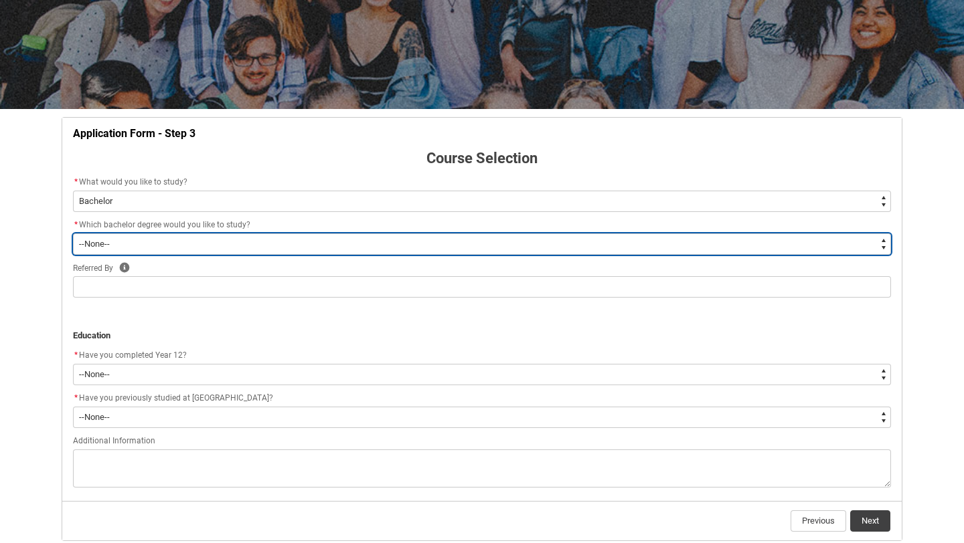
click at [150, 236] on select "--None-- Bachelor of 2D Animation Bachelor of Applied Business (Entertainment M…" at bounding box center [482, 244] width 818 height 21
click at [314, 246] on select "--None-- Bachelor of 2D Animation Bachelor of Applied Business (Entertainment M…" at bounding box center [482, 244] width 818 height 21
type lightning-select "ProgramChoice_Degree.001OZ000006XIFrYAO"
select select "ProgramChoice_Degree.001OZ000006XIFrYAO"
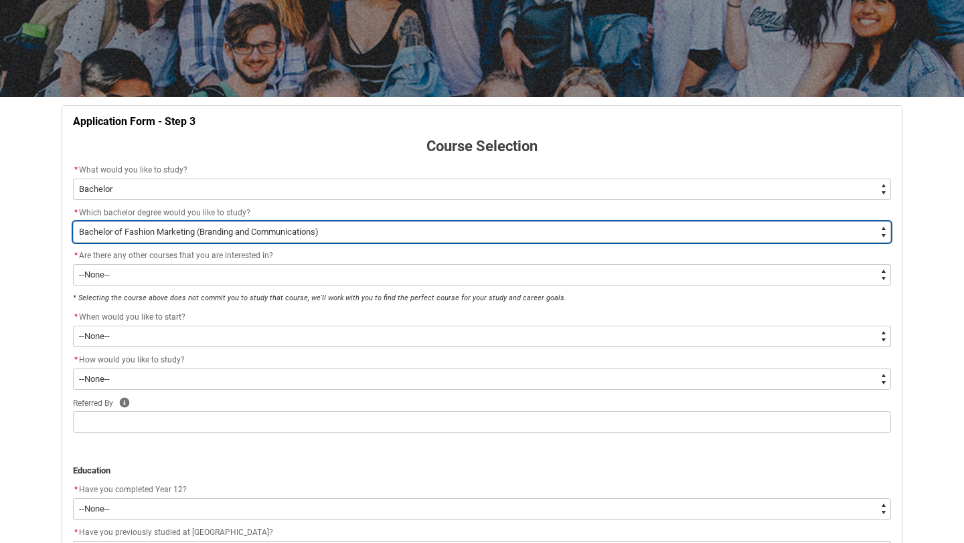
scroll to position [169, 0]
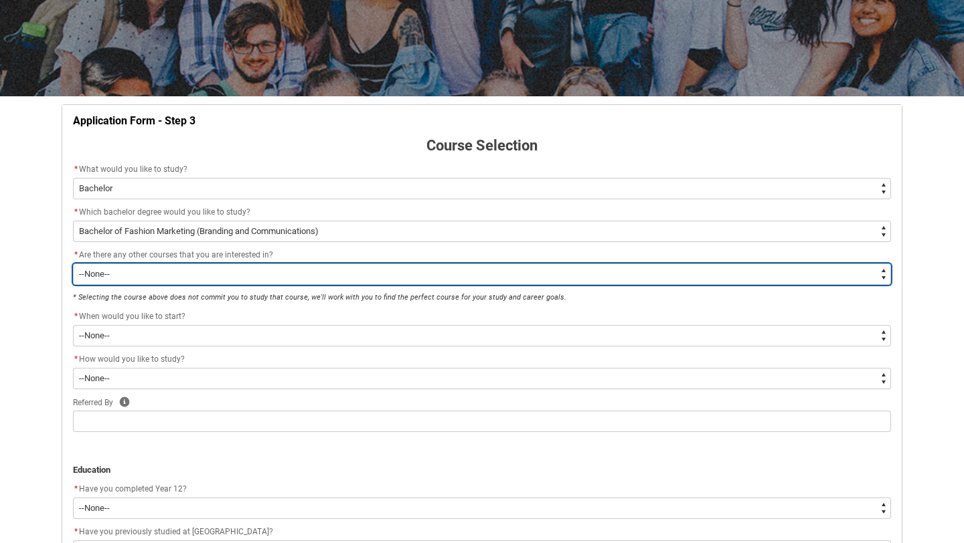
click at [309, 272] on select "--None-- Yes No" at bounding box center [482, 274] width 818 height 21
type lightning-select "Yes_TextChoice"
select select "Yes_TextChoice"
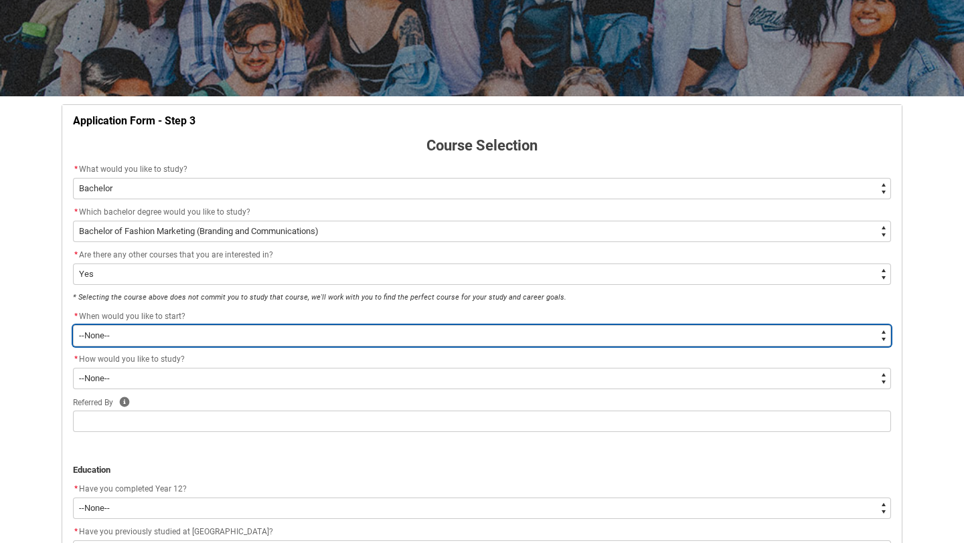
click at [316, 340] on select "--None-- Trimester 1 2026, starting February 2026 Trimester 3 2025, starting Se…" at bounding box center [482, 335] width 818 height 21
type lightning-select "Starting_Term.a0pI70000004aTdIAI"
select select "Starting_Term.a0pI70000004aTdIAI"
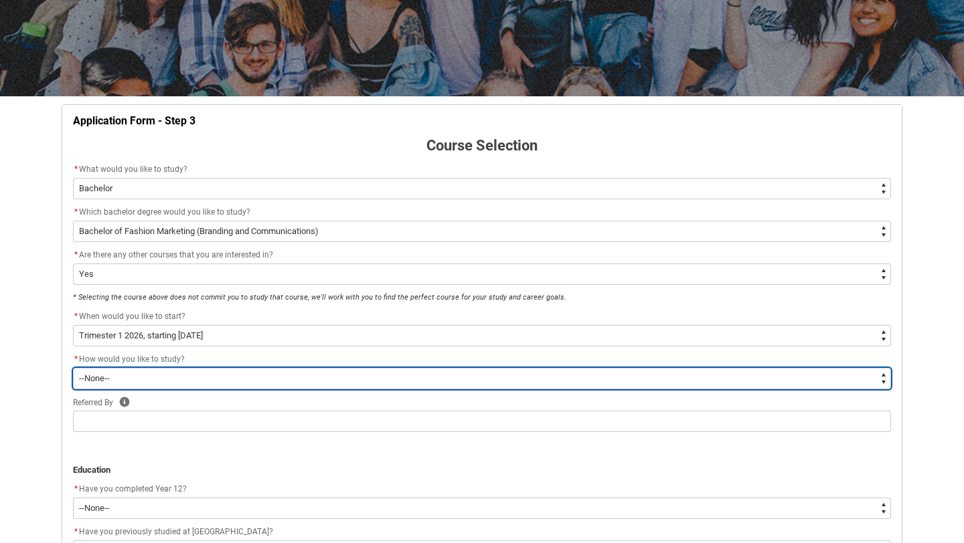
click at [259, 379] on select "--None-- On-campus Online" at bounding box center [482, 378] width 818 height 21
type lightning-select "WhichStudyMethod_OnCampus"
select select "WhichStudyMethod_OnCampus"
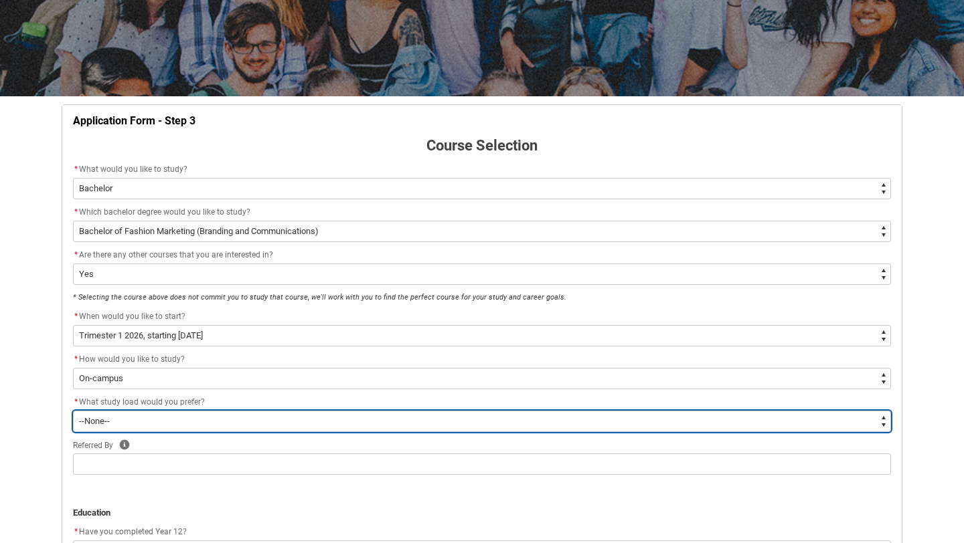
click at [211, 422] on select "--None-- Full-time Part-time" at bounding box center [482, 421] width 818 height 21
type lightning-select "WhichStudyLoad_FullTime"
select select "WhichStudyLoad_FullTime"
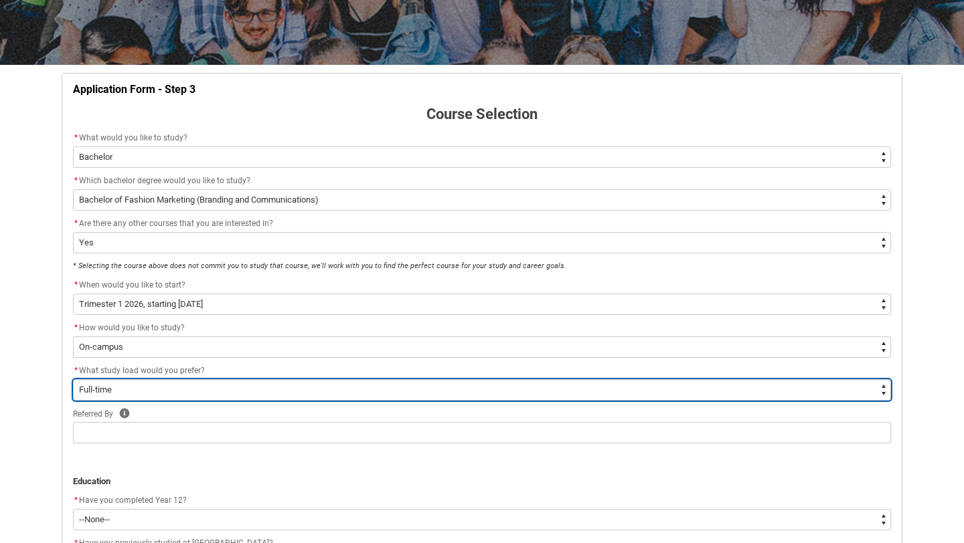
scroll to position [212, 0]
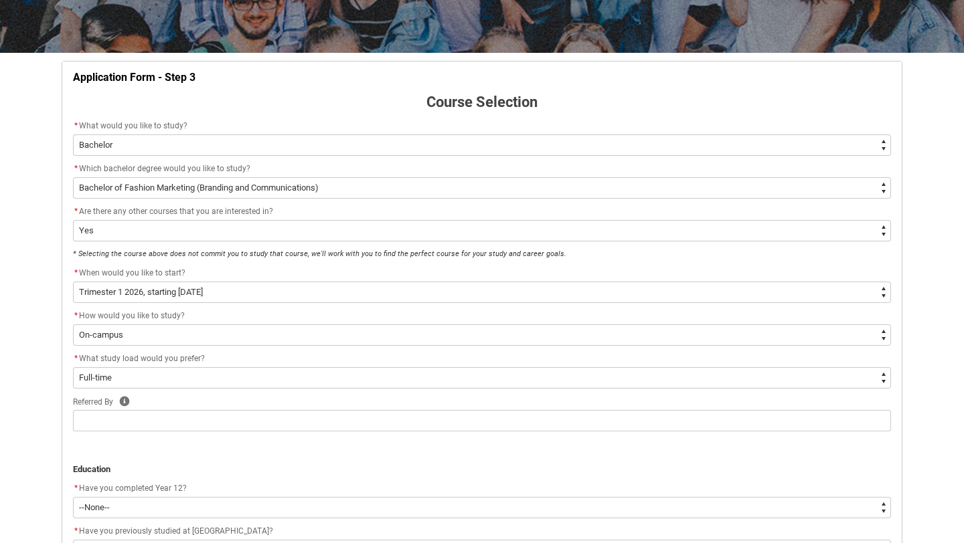
click at [196, 408] on div "Referred By Help" at bounding box center [482, 402] width 818 height 16
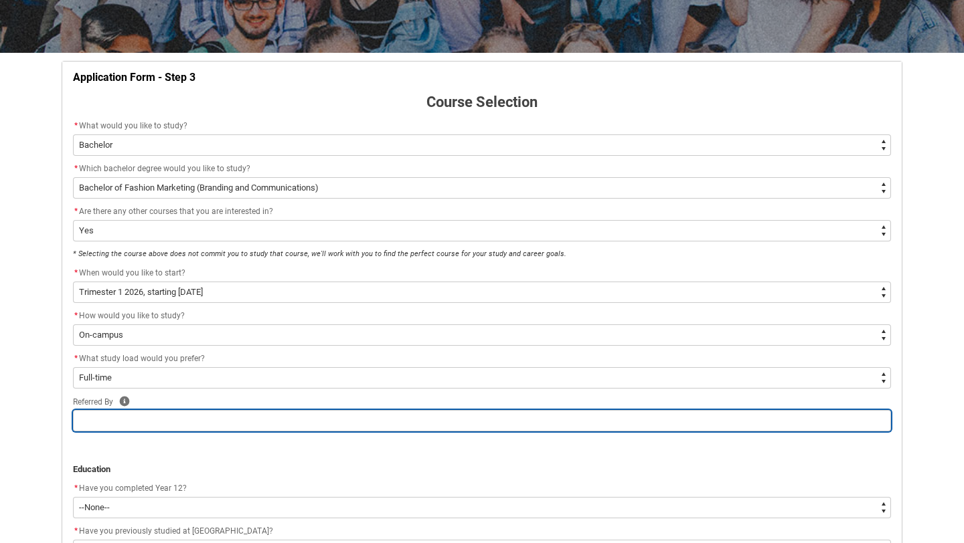
click at [186, 423] on input "REDU_Application_Form_for_Applicant flow" at bounding box center [482, 420] width 818 height 21
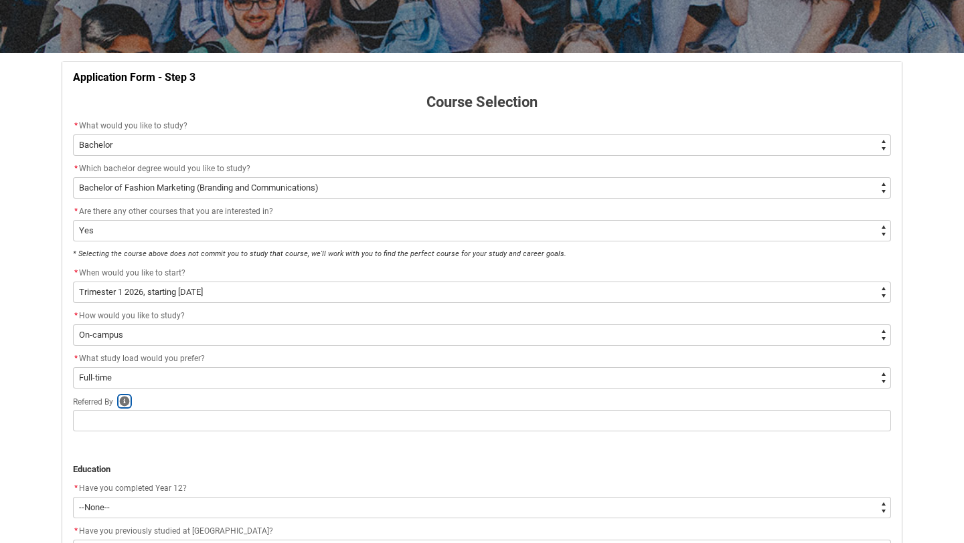
click at [126, 403] on icon "REDU_Application_Form_for_Applicant flow" at bounding box center [125, 401] width 10 height 10
click at [213, 363] on icon "REDU_Application_Form_for_Applicant flow" at bounding box center [212, 359] width 16 height 16
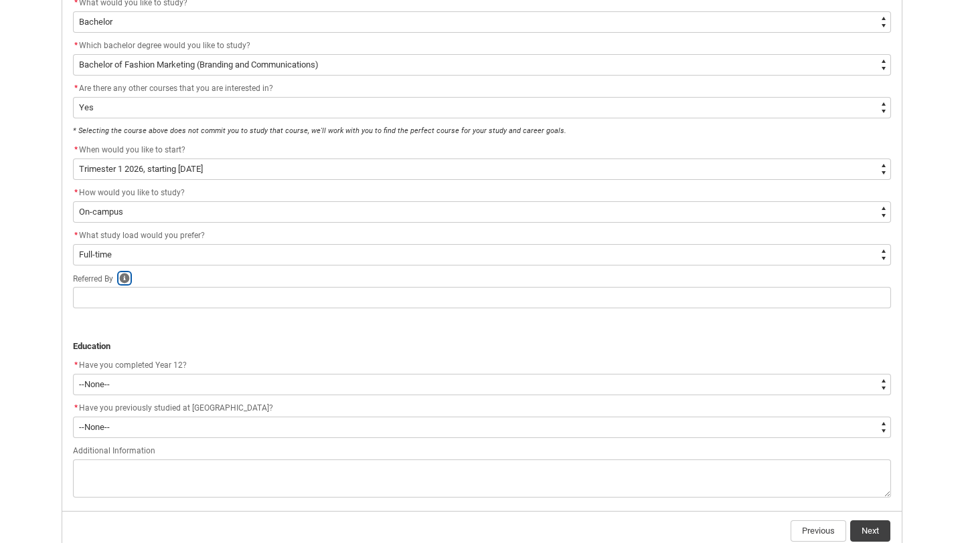
scroll to position [338, 0]
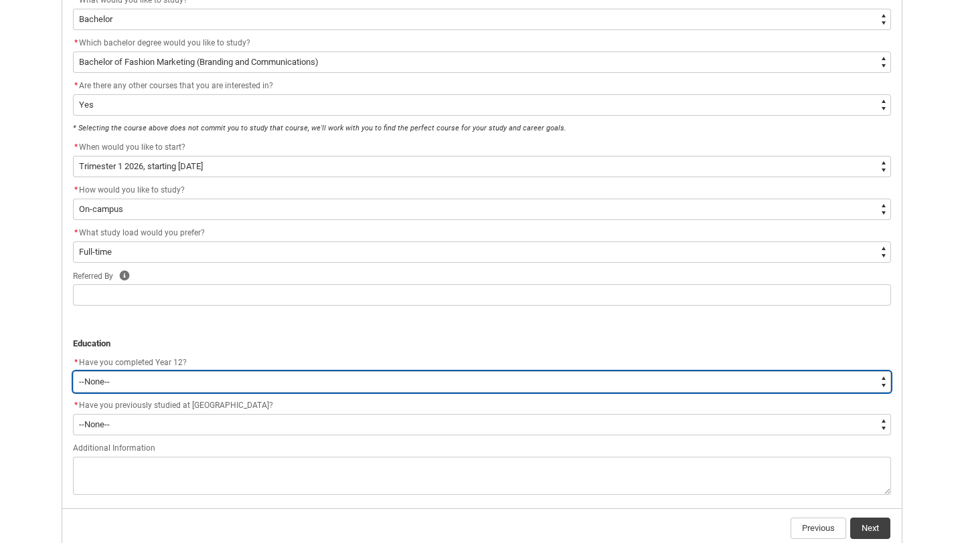
click at [129, 387] on select "--None-- Yes No Other" at bounding box center [482, 381] width 818 height 21
type lightning-select "Year_12_Completition.Yes"
select select "Year_12_Completition.Yes"
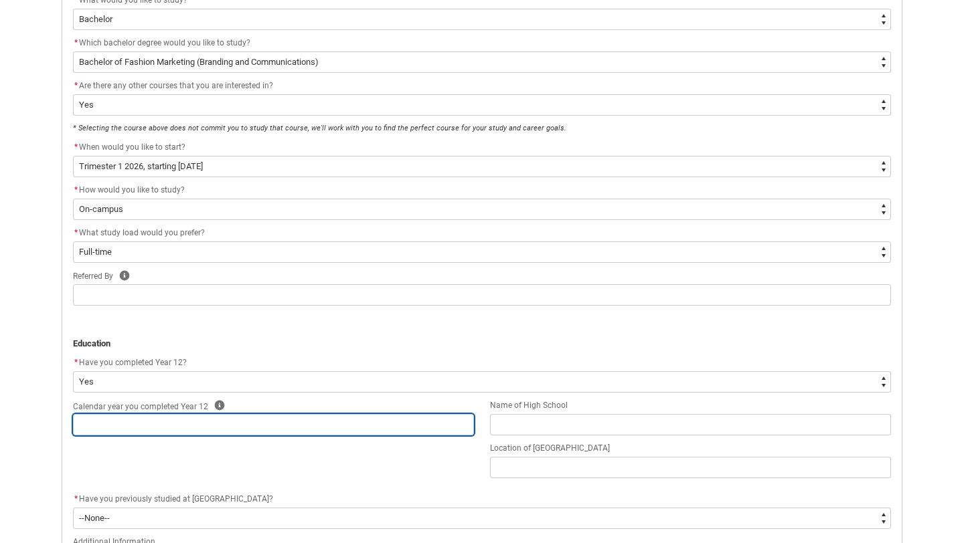
click at [126, 430] on input "REDU_Application_Form_for_Applicant flow" at bounding box center [273, 424] width 401 height 21
type lightning-primitive-input-simple "2"
type input "2"
type lightning-primitive-input-simple "20"
type input "20"
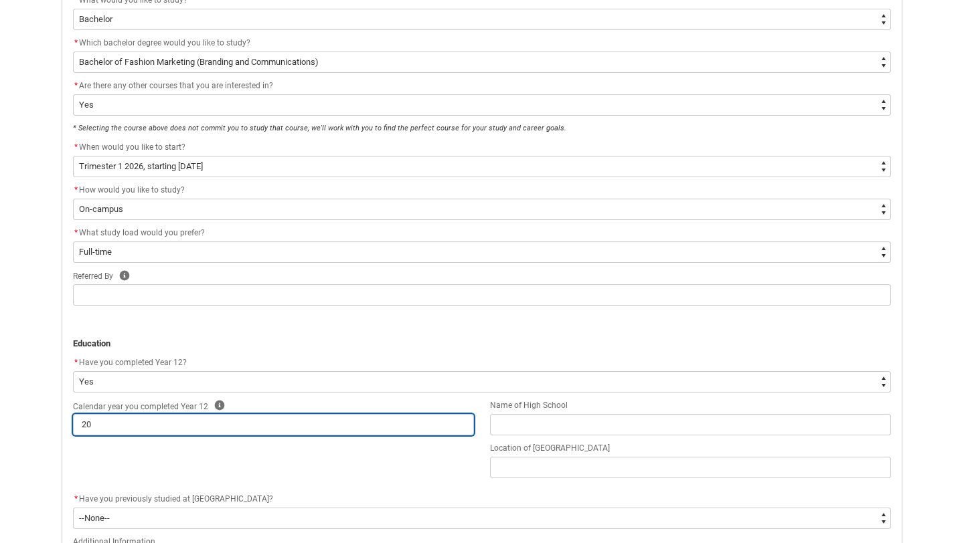
type lightning-primitive-input-simple "202"
type input "202"
type lightning-primitive-input-simple "2023"
type input "2023"
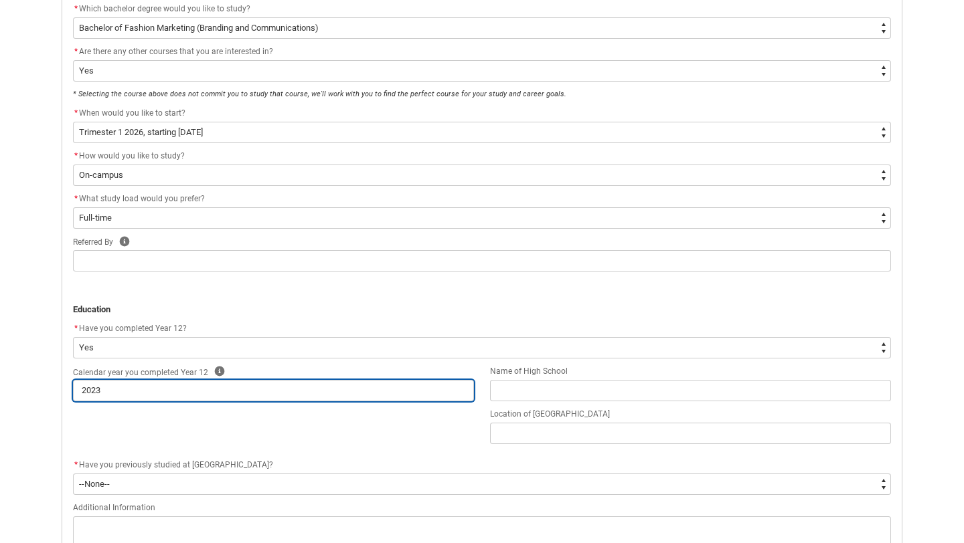
scroll to position [377, 0]
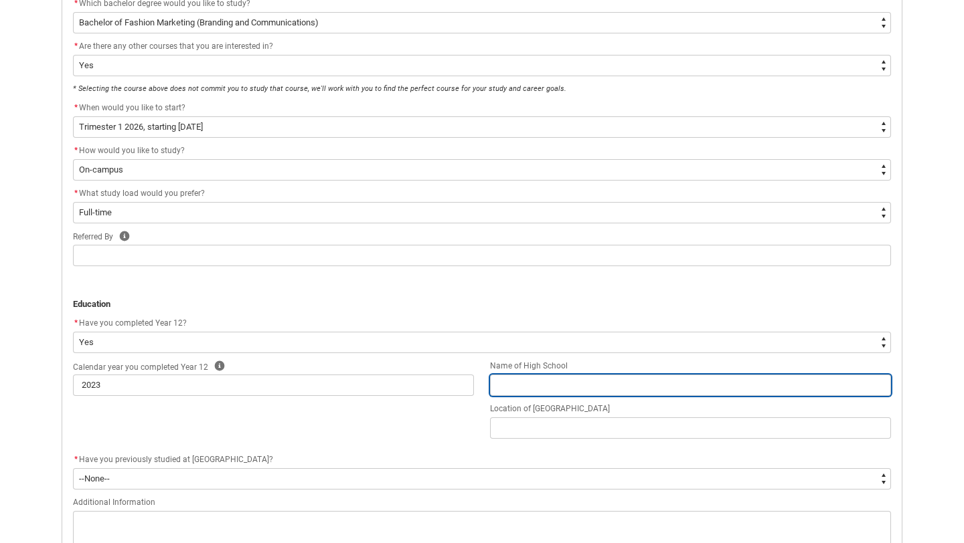
click at [542, 386] on input "REDU_Application_Form_for_Applicant flow" at bounding box center [690, 385] width 401 height 21
type lightning-primitive-input-simple "S"
type input "S"
type lightning-primitive-input-simple "St"
type input "St"
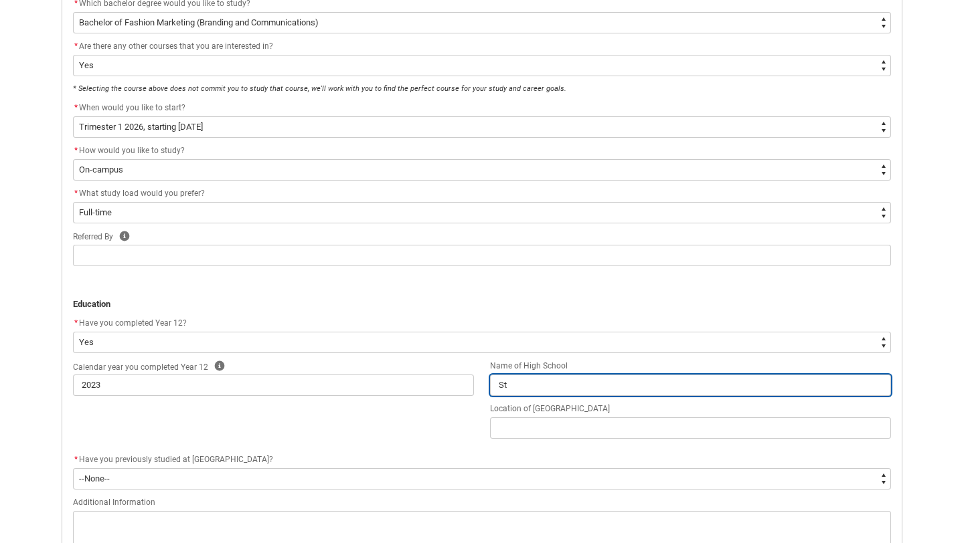
type lightning-primitive-input-simple "Sta"
type input "Sta"
type lightning-primitive-input-simple "Star"
type input "Star"
type lightning-primitive-input-simple "Star"
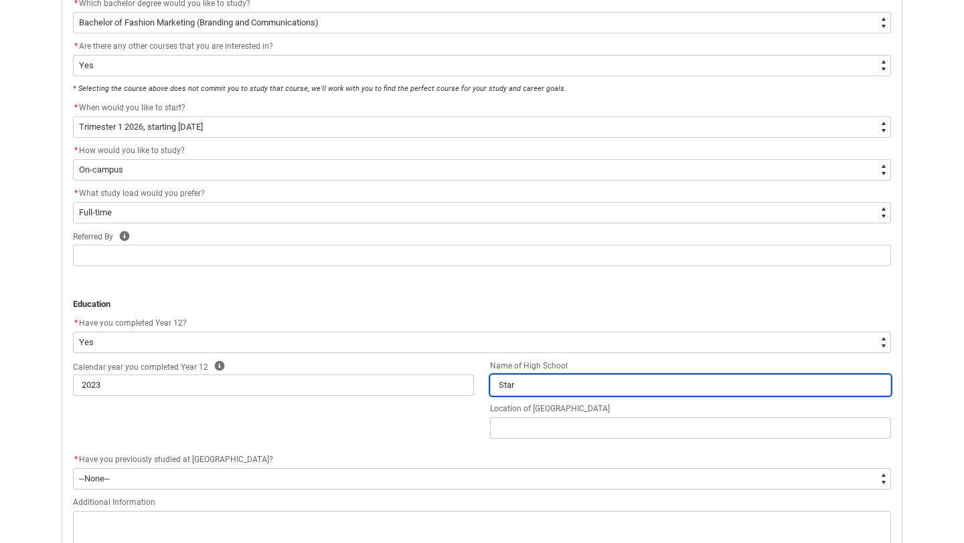
type input "Star"
type lightning-primitive-input-simple "Star o"
type input "Star o"
type lightning-primitive-input-simple "Star of"
type input "Star of"
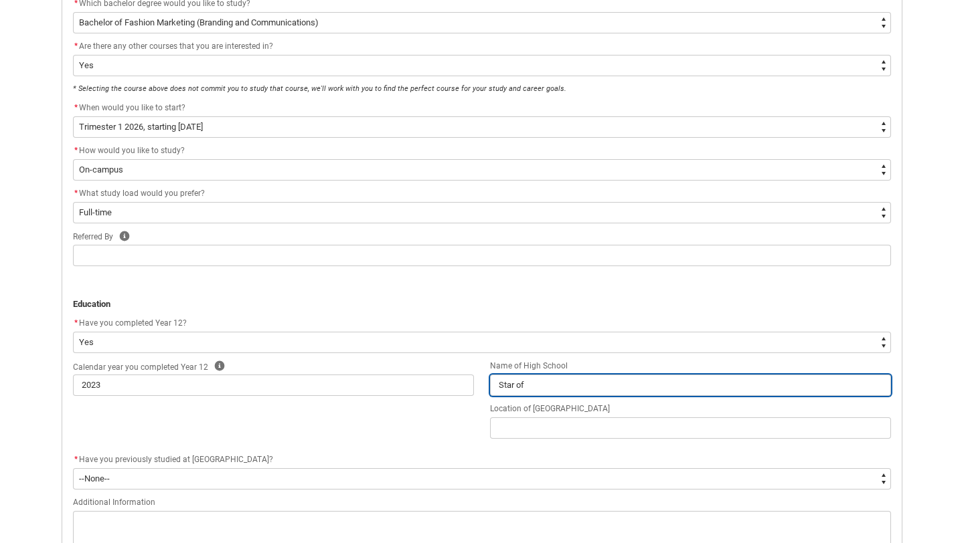
type lightning-primitive-input-simple "Star of"
type input "Star of"
type lightning-primitive-input-simple "Star of t"
type input "Star of t"
type lightning-primitive-input-simple "Star of th"
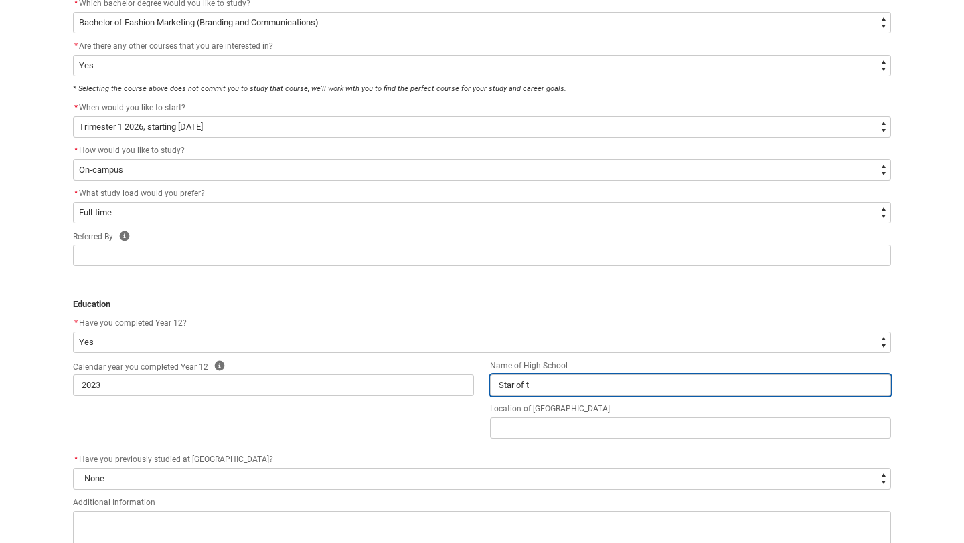
type input "Star of th"
type lightning-primitive-input-simple "Star of the"
type input "Star of the"
type lightning-primitive-input-simple "Star of the"
type input "Star of the"
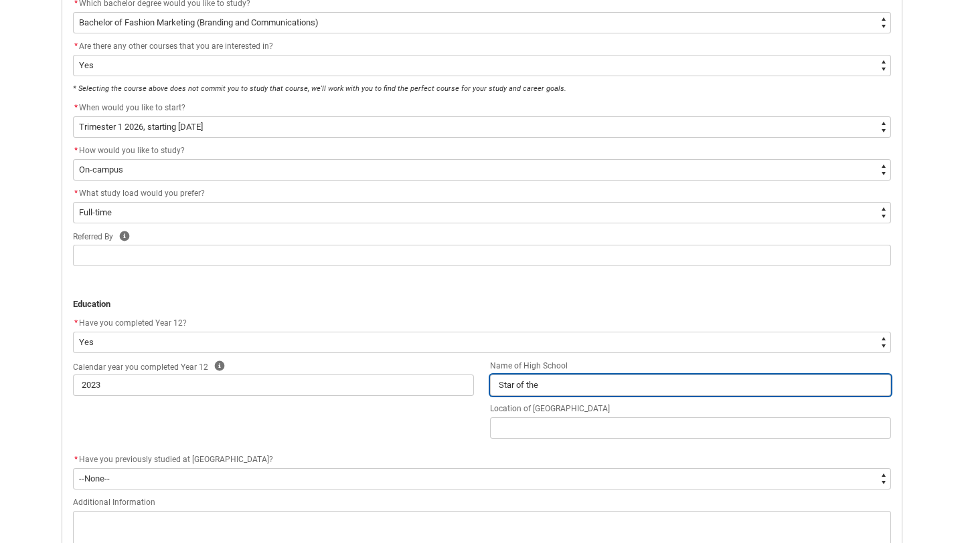
type lightning-primitive-input-simple "Star of the S"
type input "Star of the S"
type lightning-primitive-input-simple "Star of the Se"
type input "Star of the Se"
type lightning-primitive-input-simple "Star of the Sea"
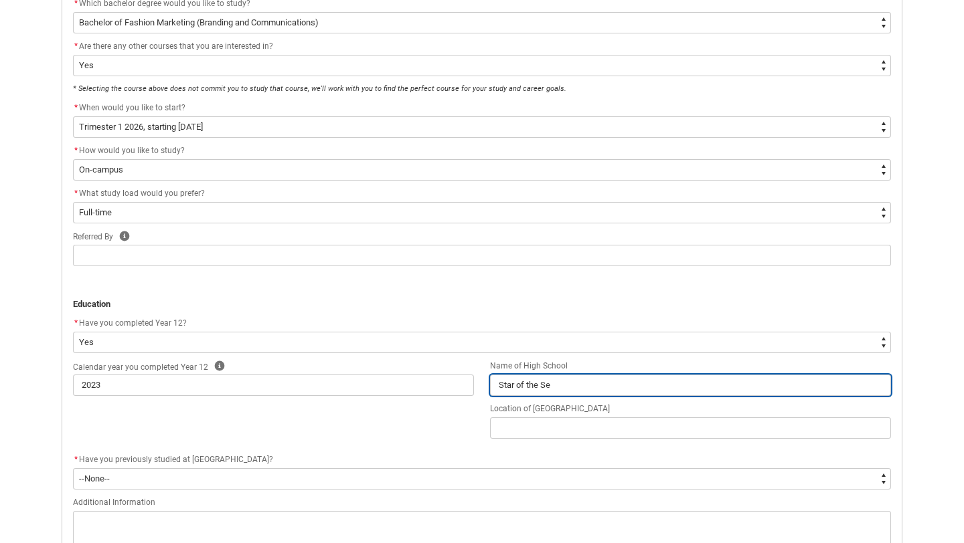
type input "Star of the Sea"
type lightning-primitive-input-simple "Star of the Sea"
type input "Star of the Sea"
type lightning-primitive-input-simple "Star of the Sea C"
type input "Star of the Sea C"
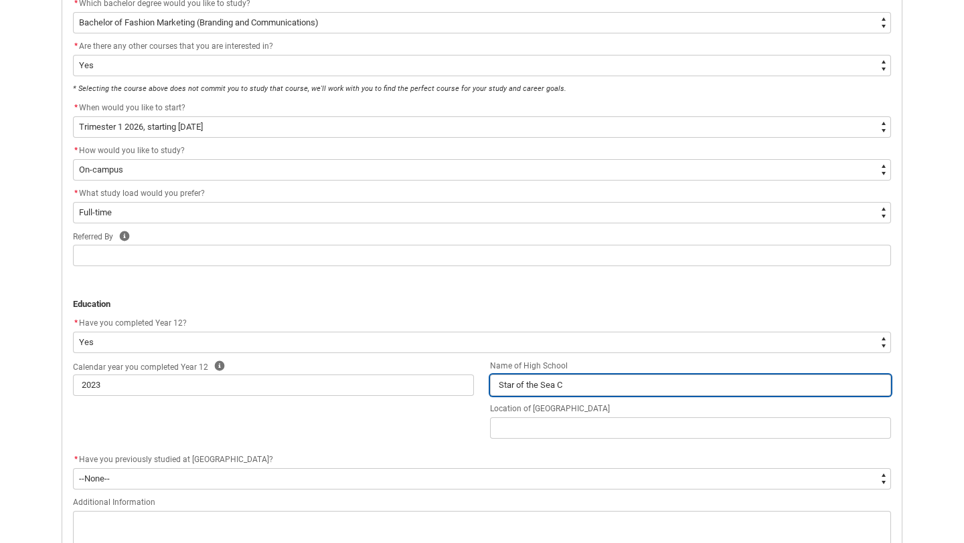
type lightning-primitive-input-simple "Star of the Sea Co"
type input "Star of the Sea Co"
type lightning-primitive-input-simple "Star of the Sea Col"
type input "Star of the Sea Col"
type lightning-primitive-input-simple "Star of the Sea Coll"
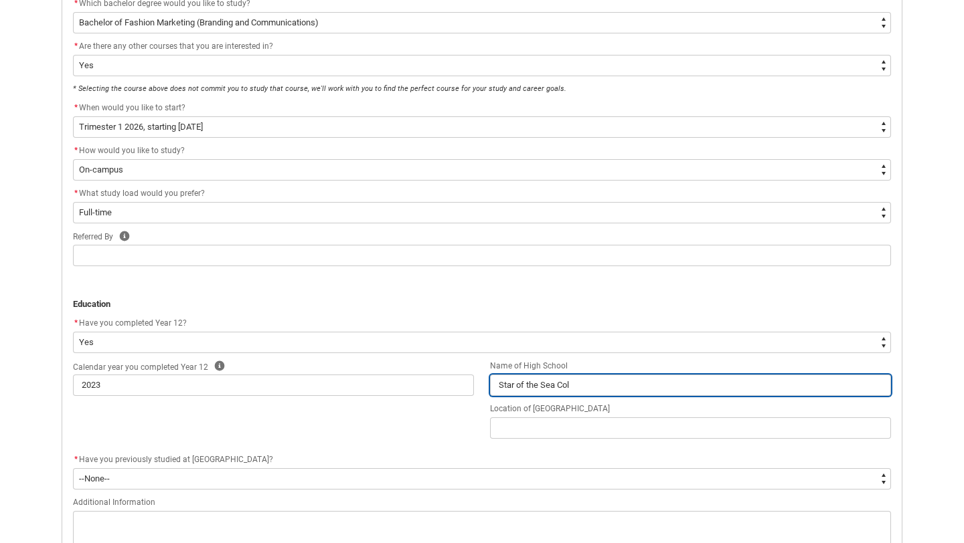
type input "Star of the Sea Coll"
type lightning-primitive-input-simple "Star of the Sea Colle"
type input "Star of the Sea Colle"
type lightning-primitive-input-simple "Star of the Sea Colleg"
type input "Star of the Sea Colleg"
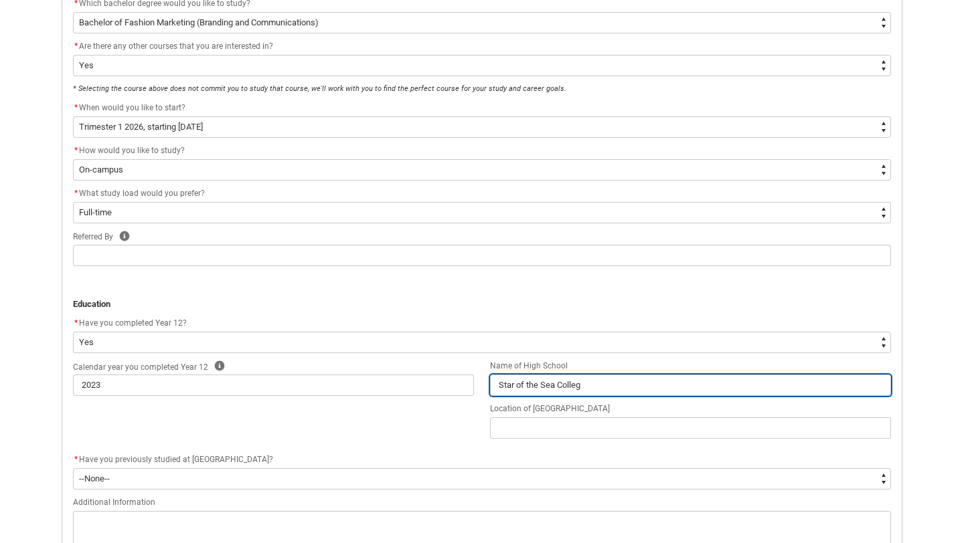
type lightning-primitive-input-simple "Star of the Sea College"
type input "Star of the Sea College"
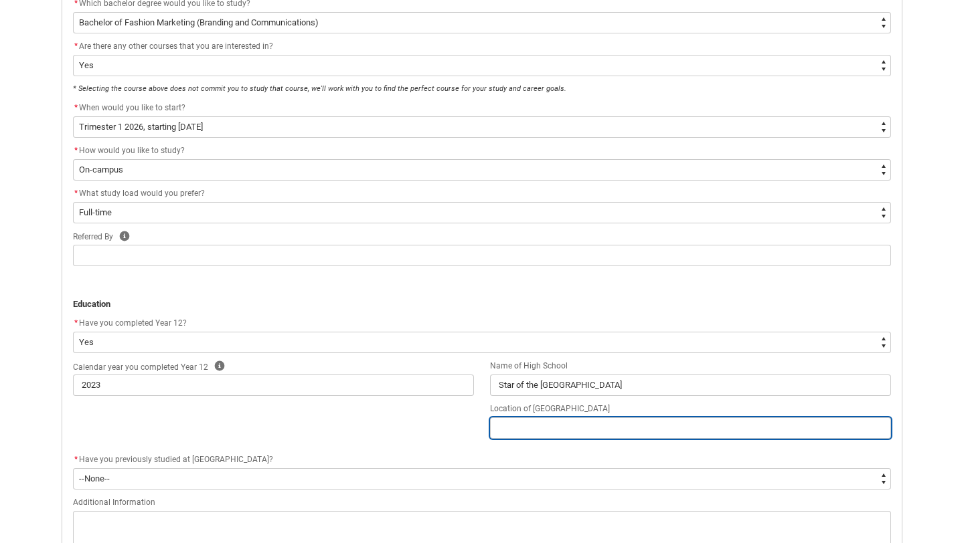
click at [558, 426] on input "REDU_Application_Form_for_Applicant flow" at bounding box center [690, 428] width 401 height 21
type lightning-primitive-input-simple "B"
type input "B"
type lightning-primitive-input-simple "Br"
type input "Br"
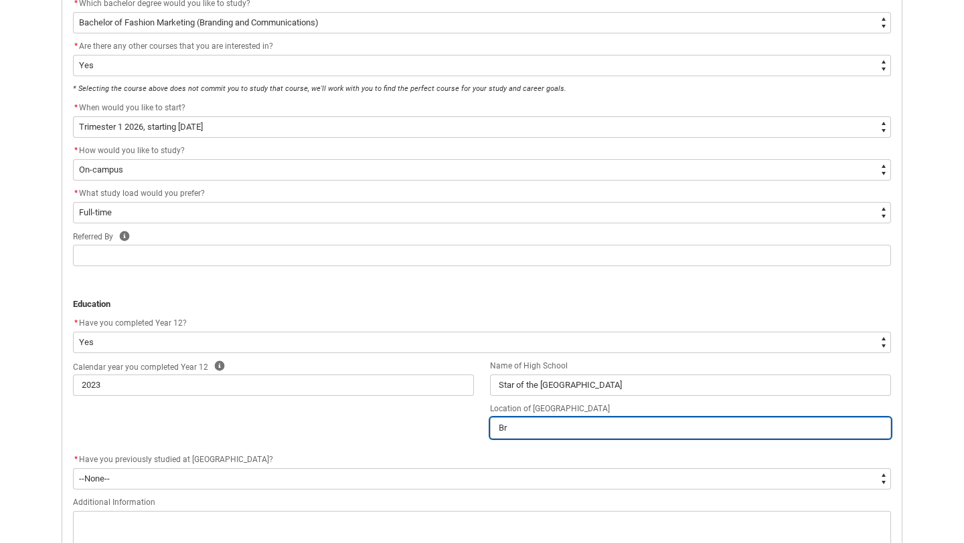
type lightning-primitive-input-simple "Bri"
type input "Bri"
type lightning-primitive-input-simple "Brig"
type input "Brig"
type lightning-primitive-input-simple "Brigh"
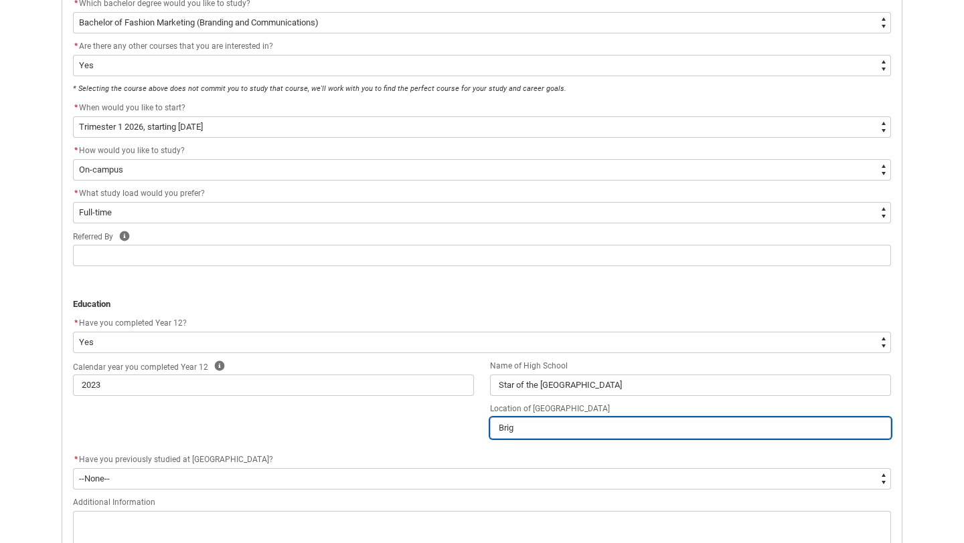
type input "Brigh"
type lightning-primitive-input-simple "Bright"
type input "Bright"
type lightning-primitive-input-simple "Brighto"
type input "Brighto"
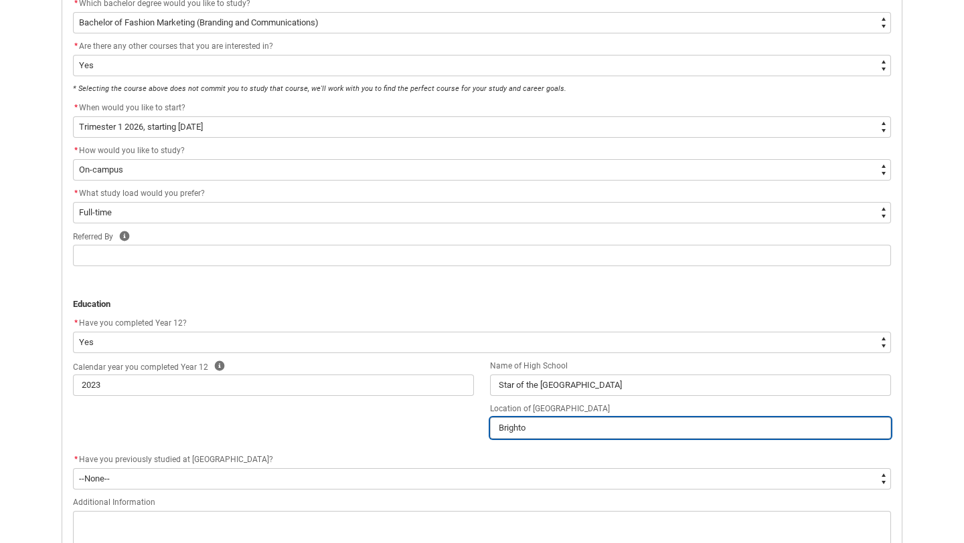
type lightning-primitive-input-simple "Brighton"
type input "Brighton"
type lightning-primitive-input-simple "Brighton,"
type input "Brighton,"
type lightning-primitive-input-simple "Brighton,"
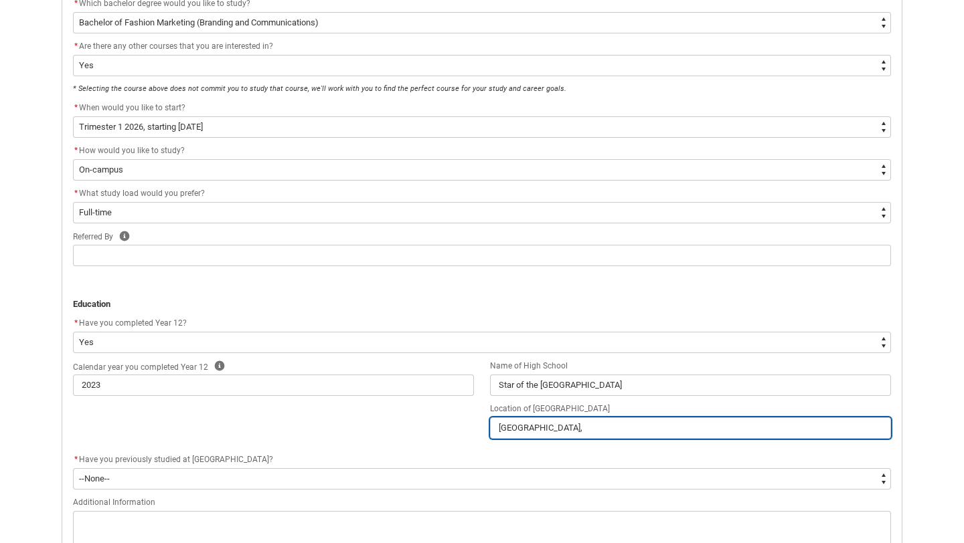
type input "Brighton,"
click at [576, 426] on input "Brighton, Melbourne 3186" at bounding box center [690, 428] width 401 height 21
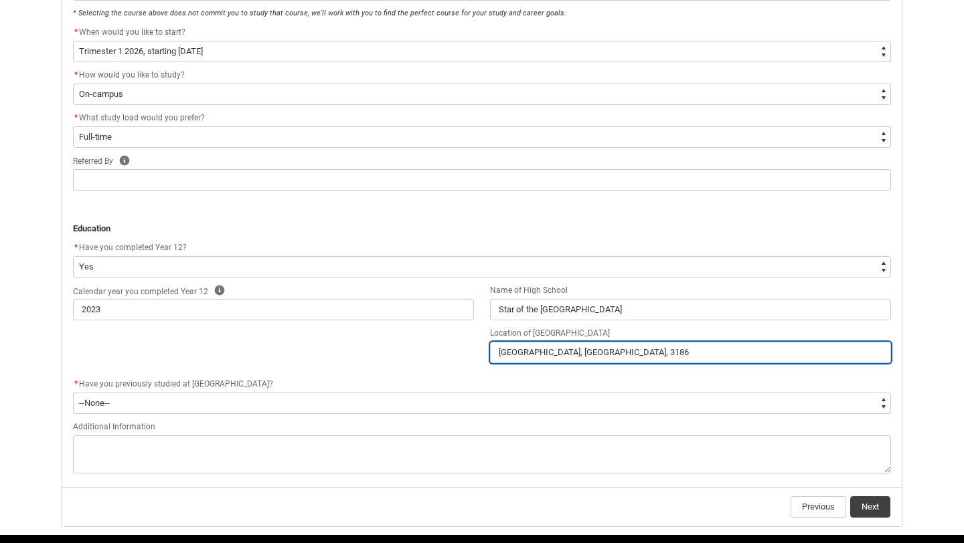
scroll to position [499, 0]
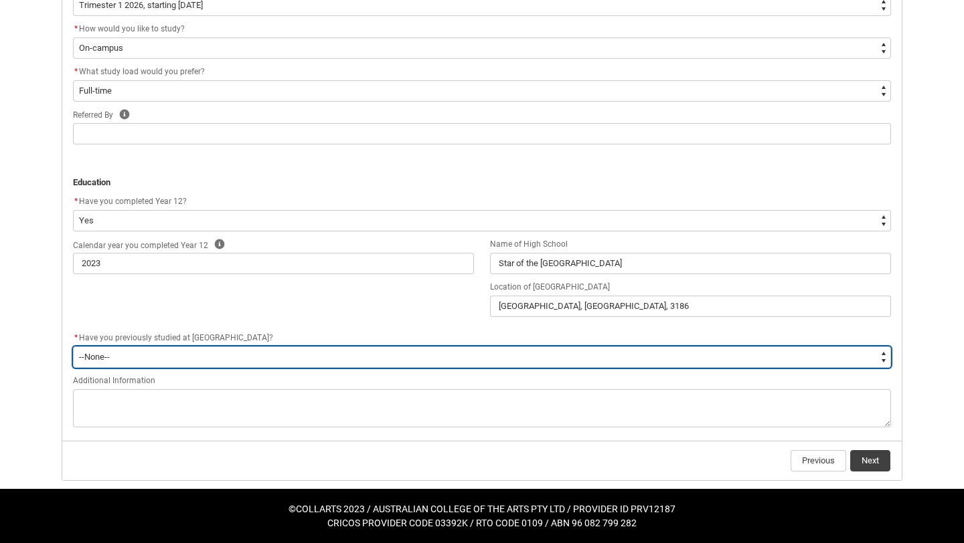
click at [337, 365] on select "--None-- Yes No" at bounding box center [482, 357] width 818 height 21
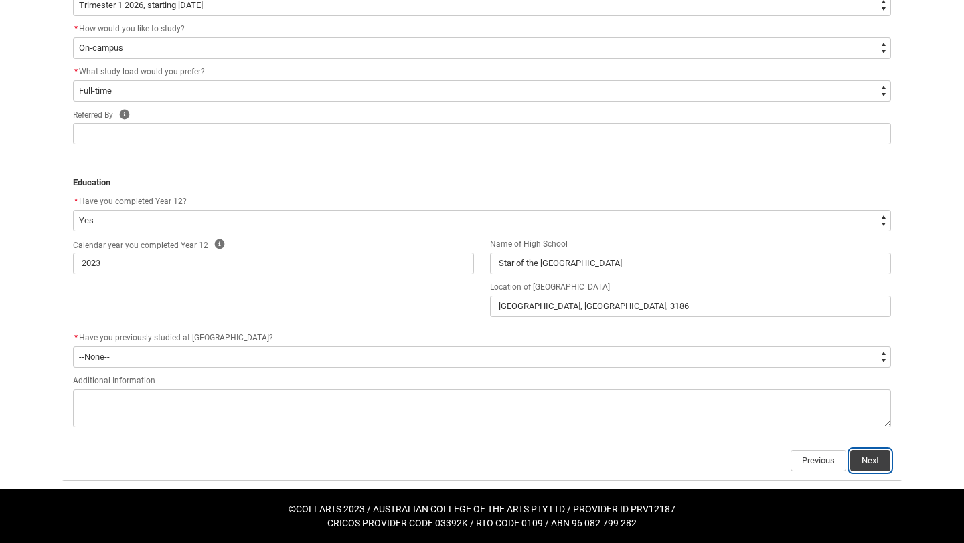
click at [878, 457] on button "Next" at bounding box center [870, 460] width 40 height 21
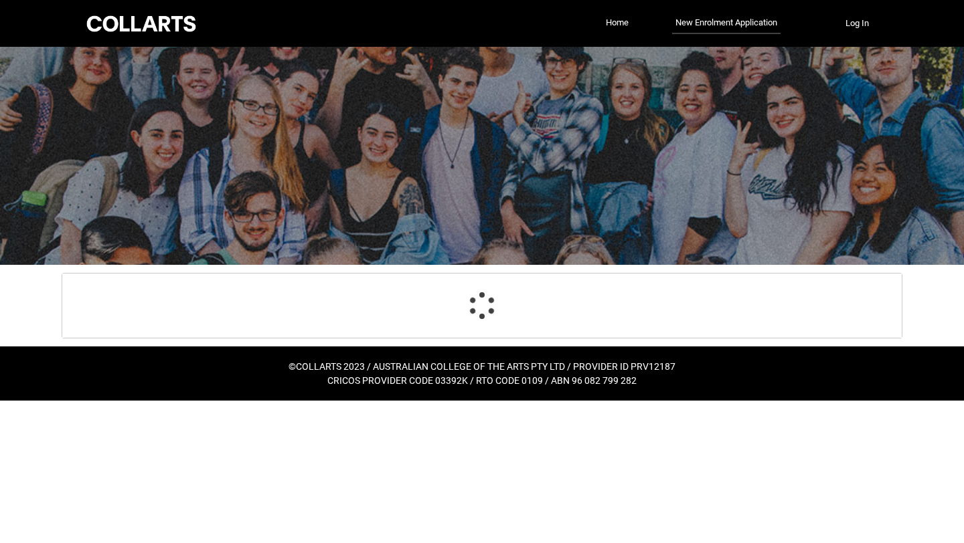
scroll to position [0, 0]
